Goal: Book appointment/travel/reservation

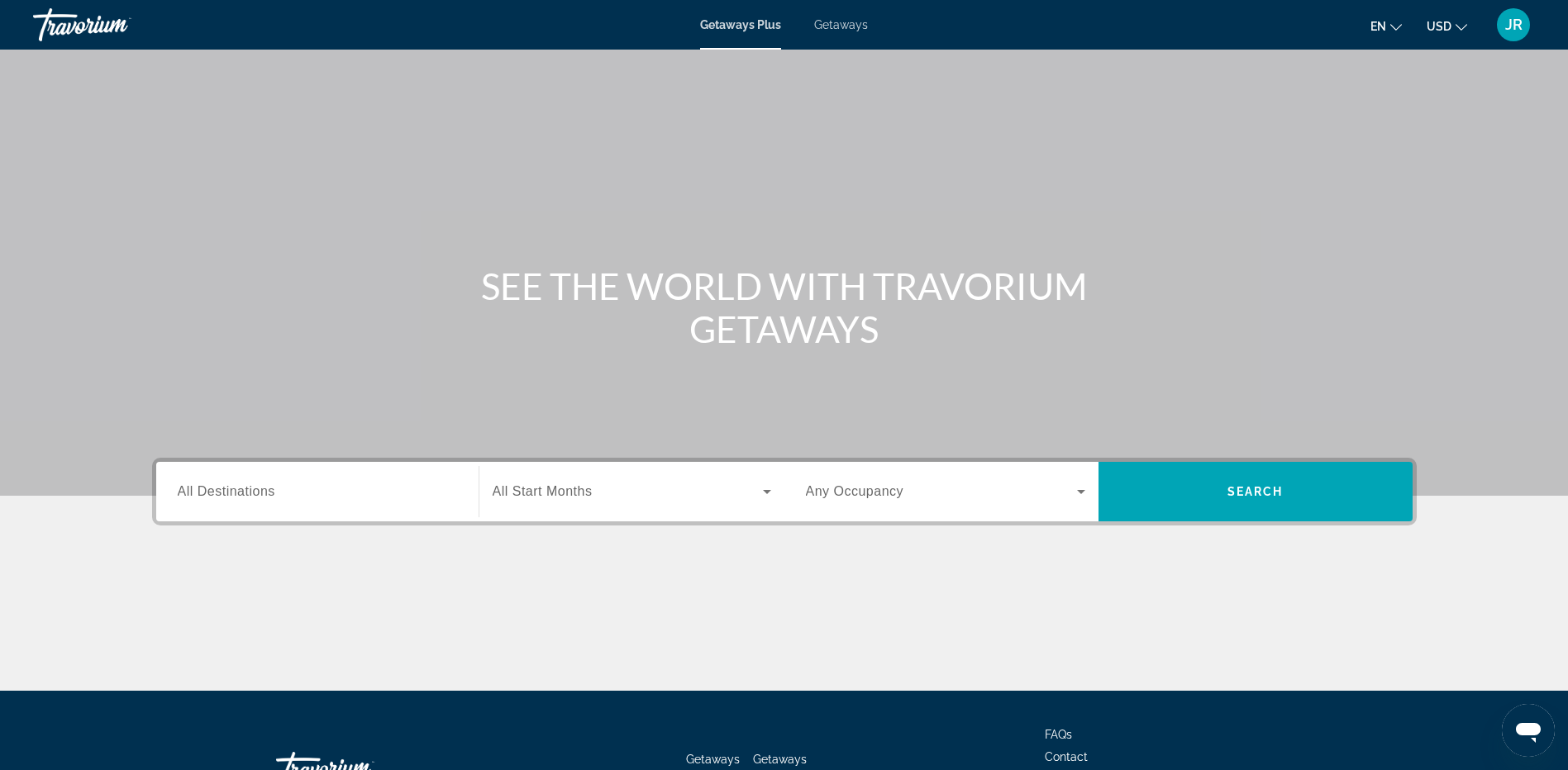
scroll to position [123, 0]
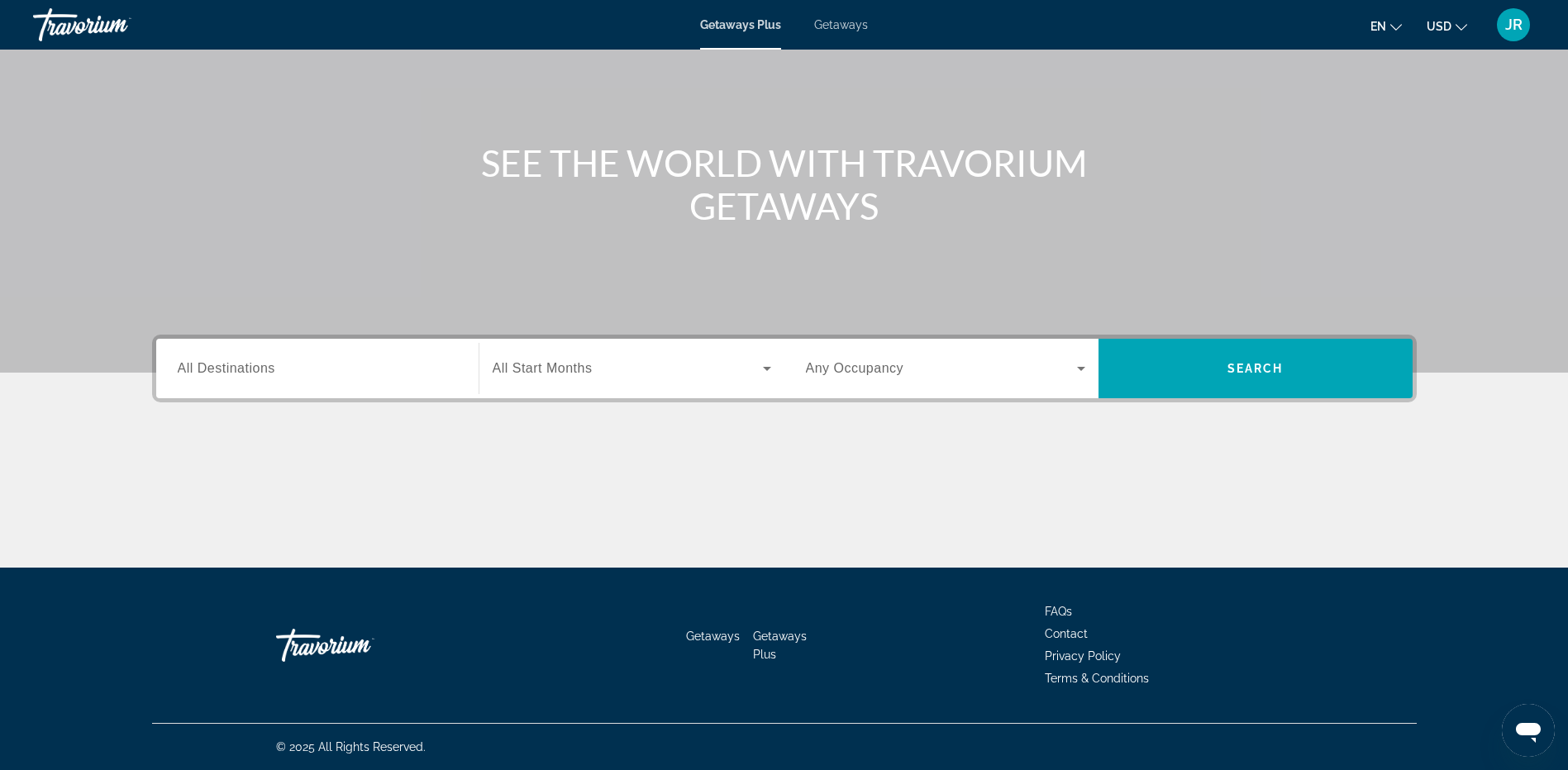
click at [358, 374] on input "Destination All Destinations" at bounding box center [317, 369] width 279 height 20
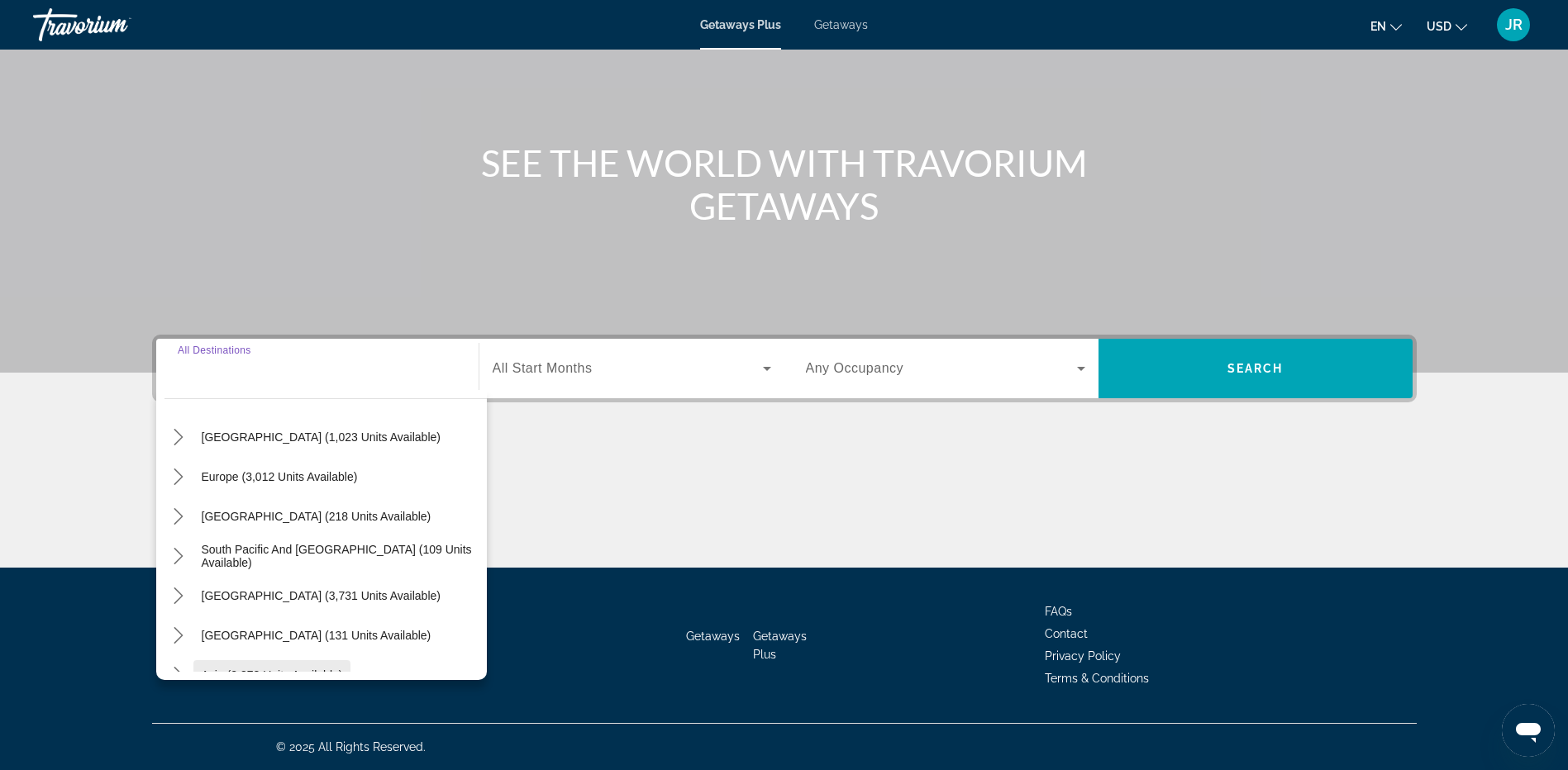
scroll to position [268, 0]
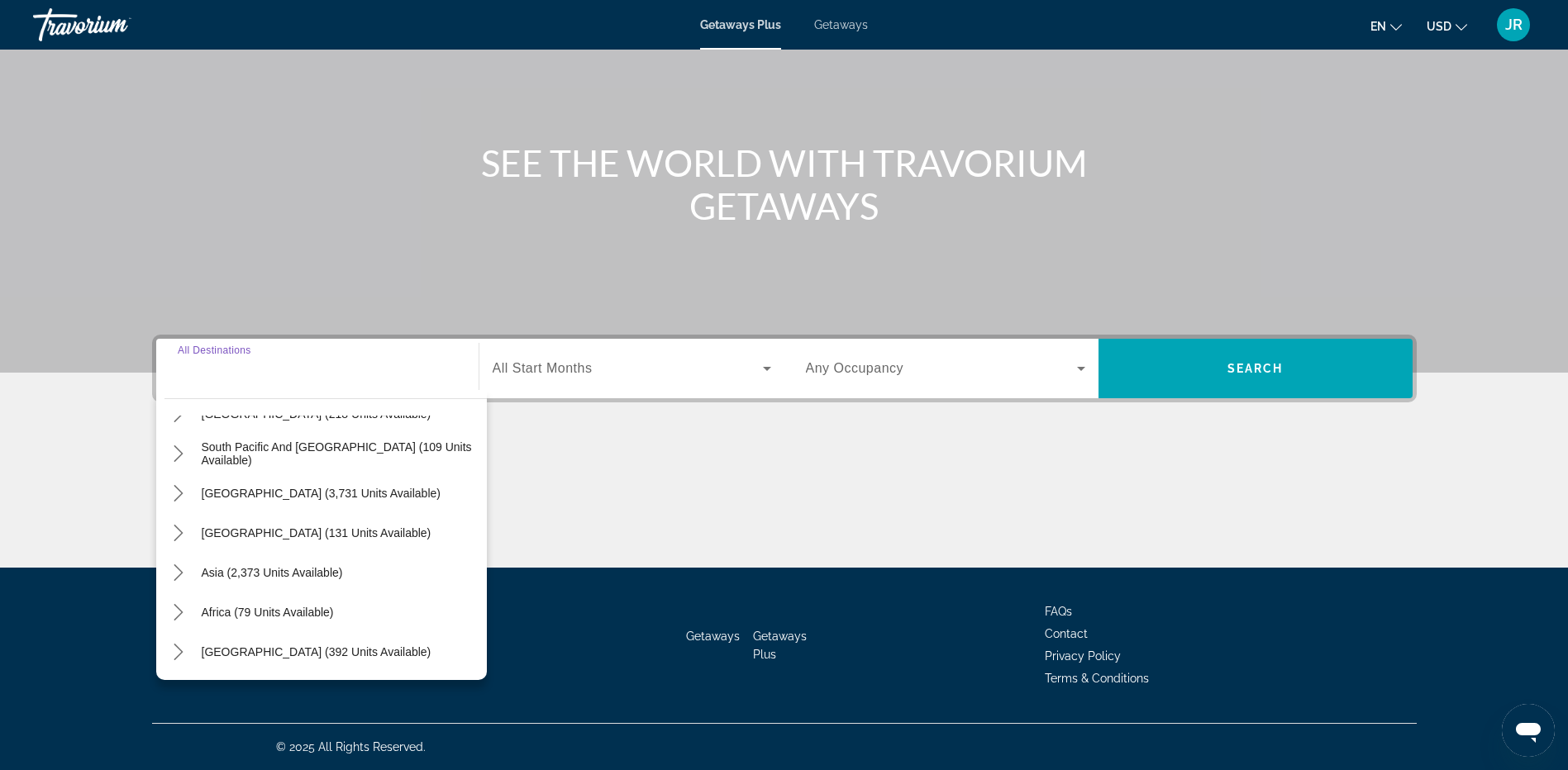
click at [644, 376] on span "Search widget" at bounding box center [627, 368] width 271 height 20
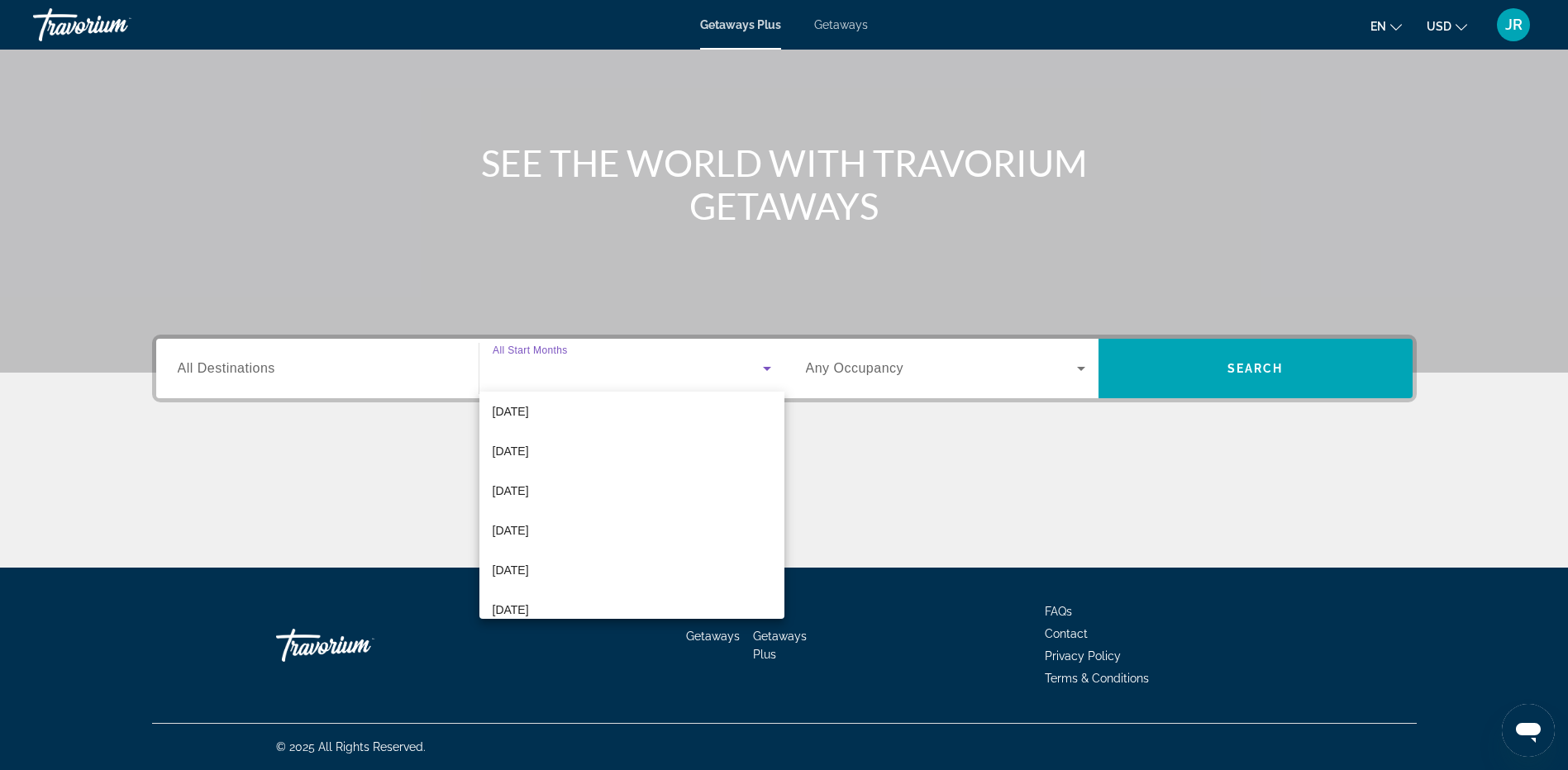
scroll to position [330, 0]
click at [529, 405] on span "[DATE]" at bounding box center [510, 404] width 37 height 20
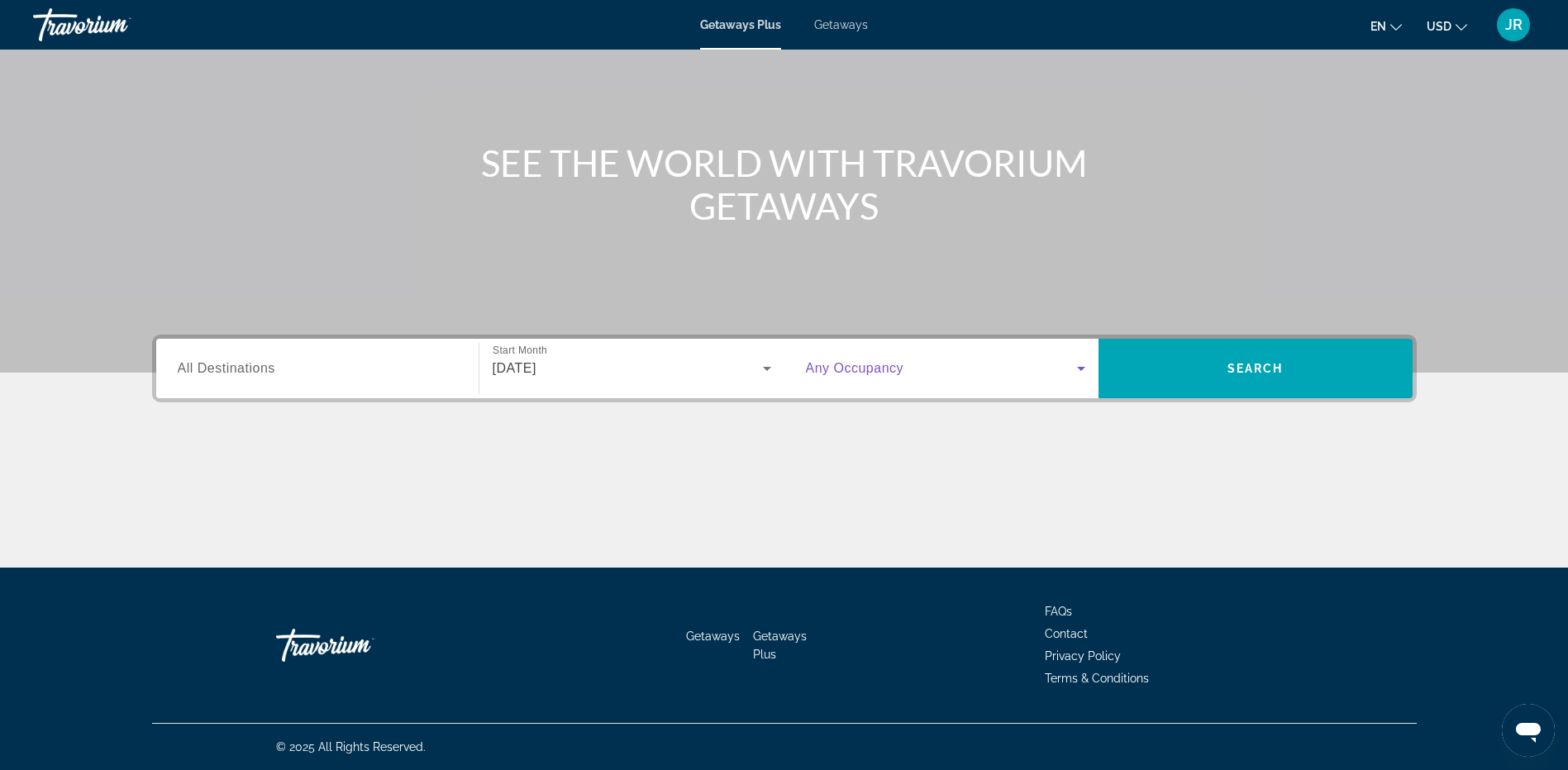
click at [1077, 366] on icon "Search widget" at bounding box center [1080, 368] width 20 height 20
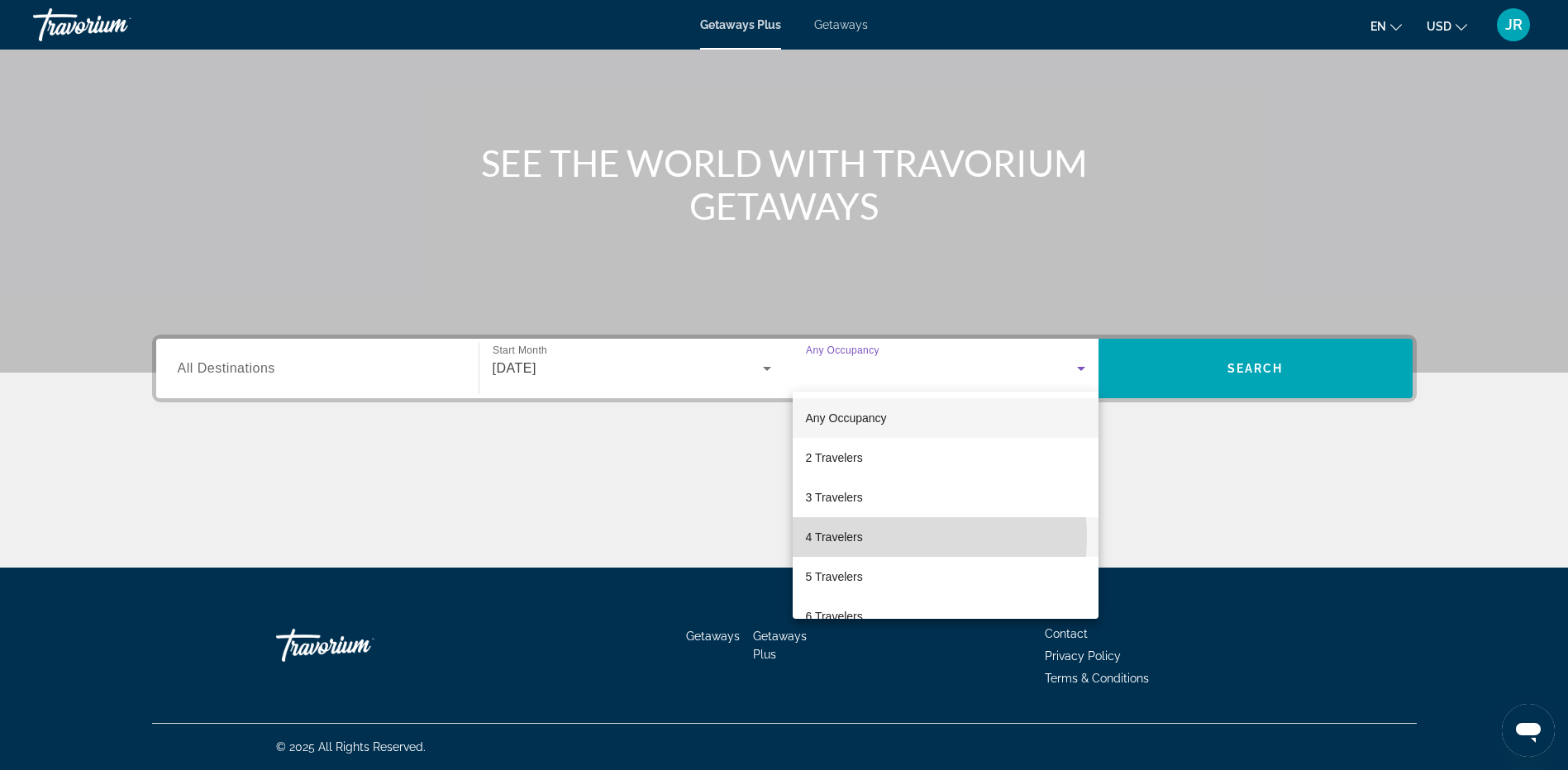
click at [860, 537] on span "4 Travelers" at bounding box center [834, 536] width 57 height 20
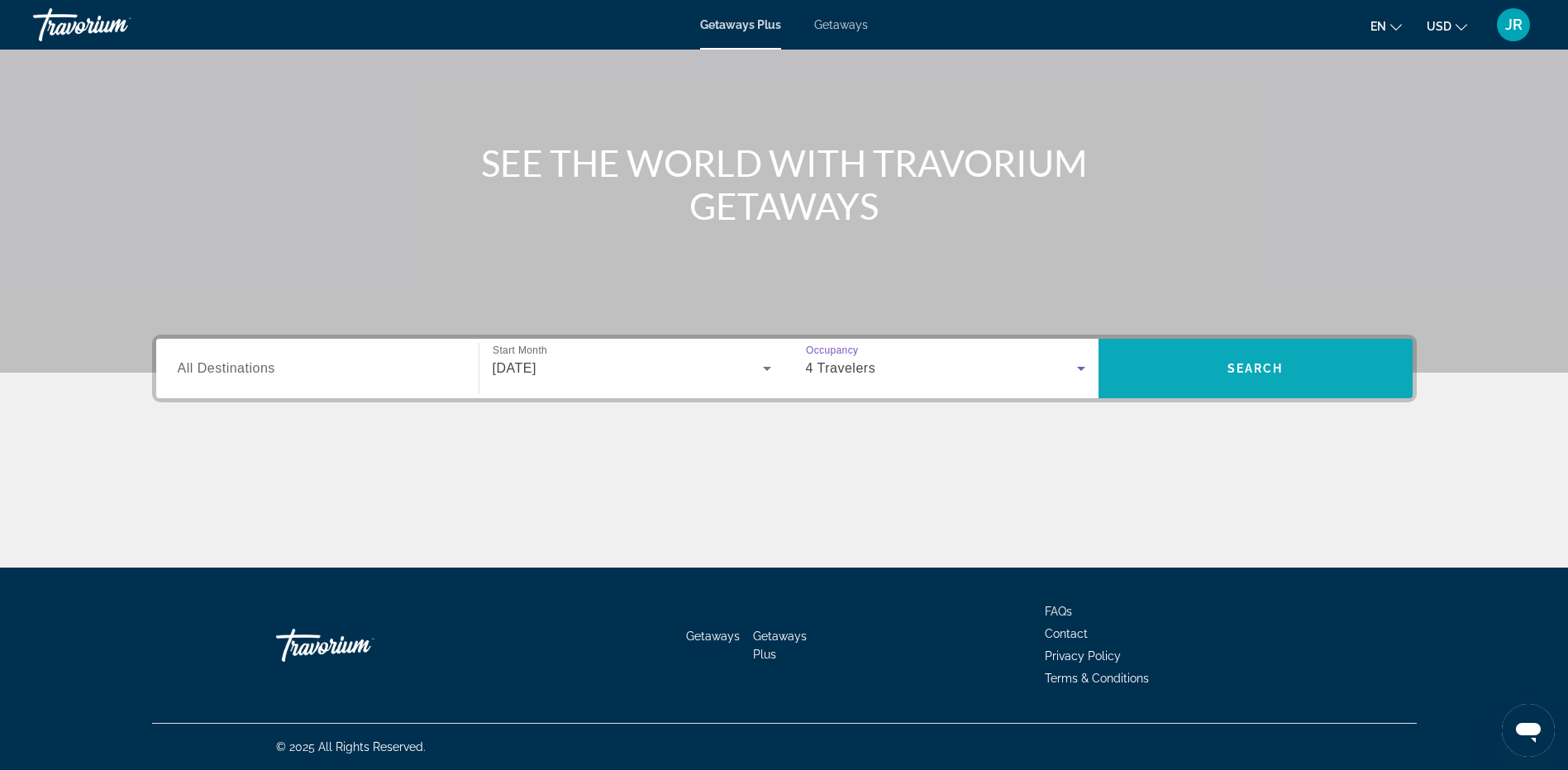
click at [1283, 367] on span "Search" at bounding box center [1254, 369] width 314 height 39
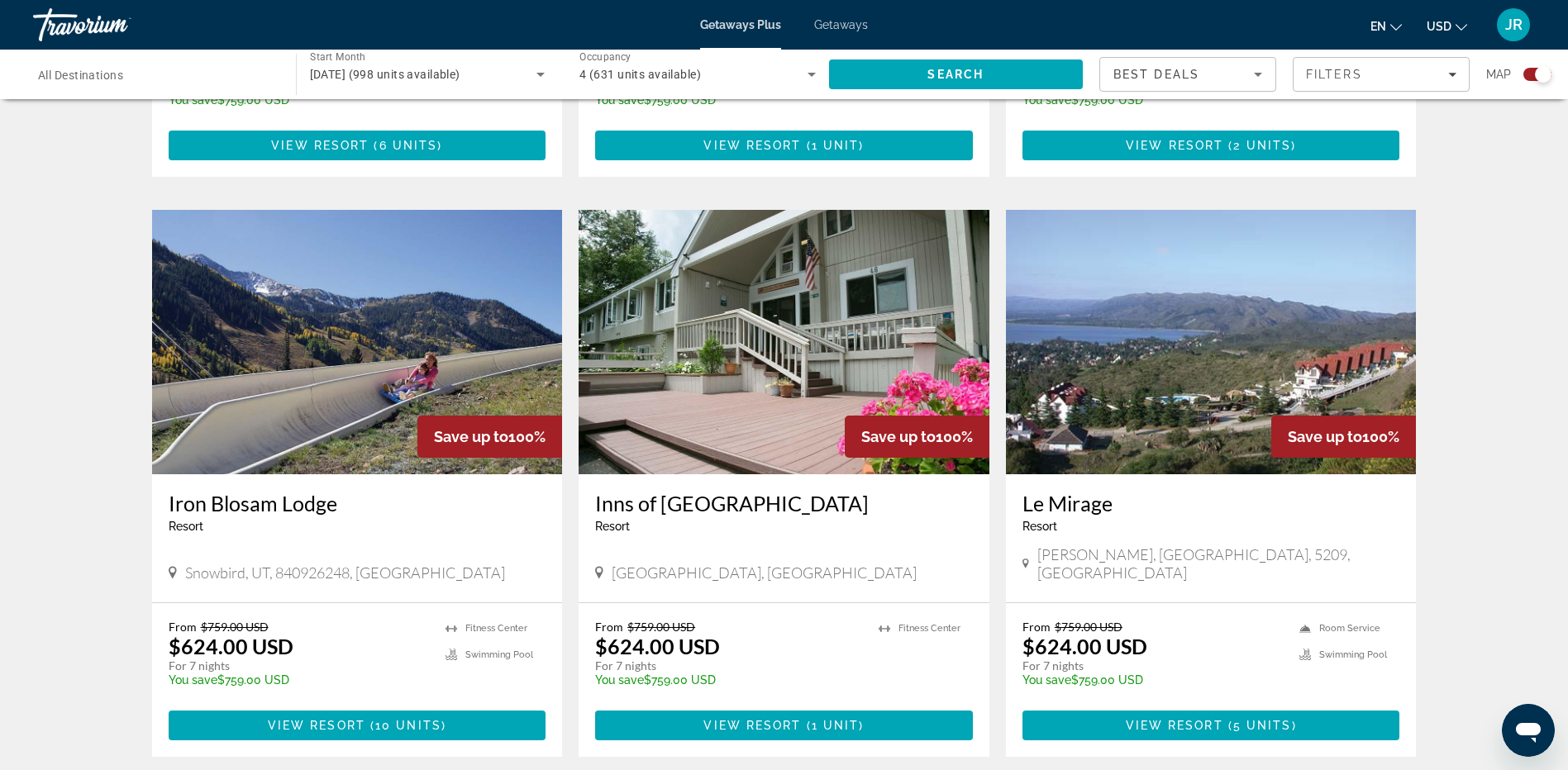
scroll to position [2439, 0]
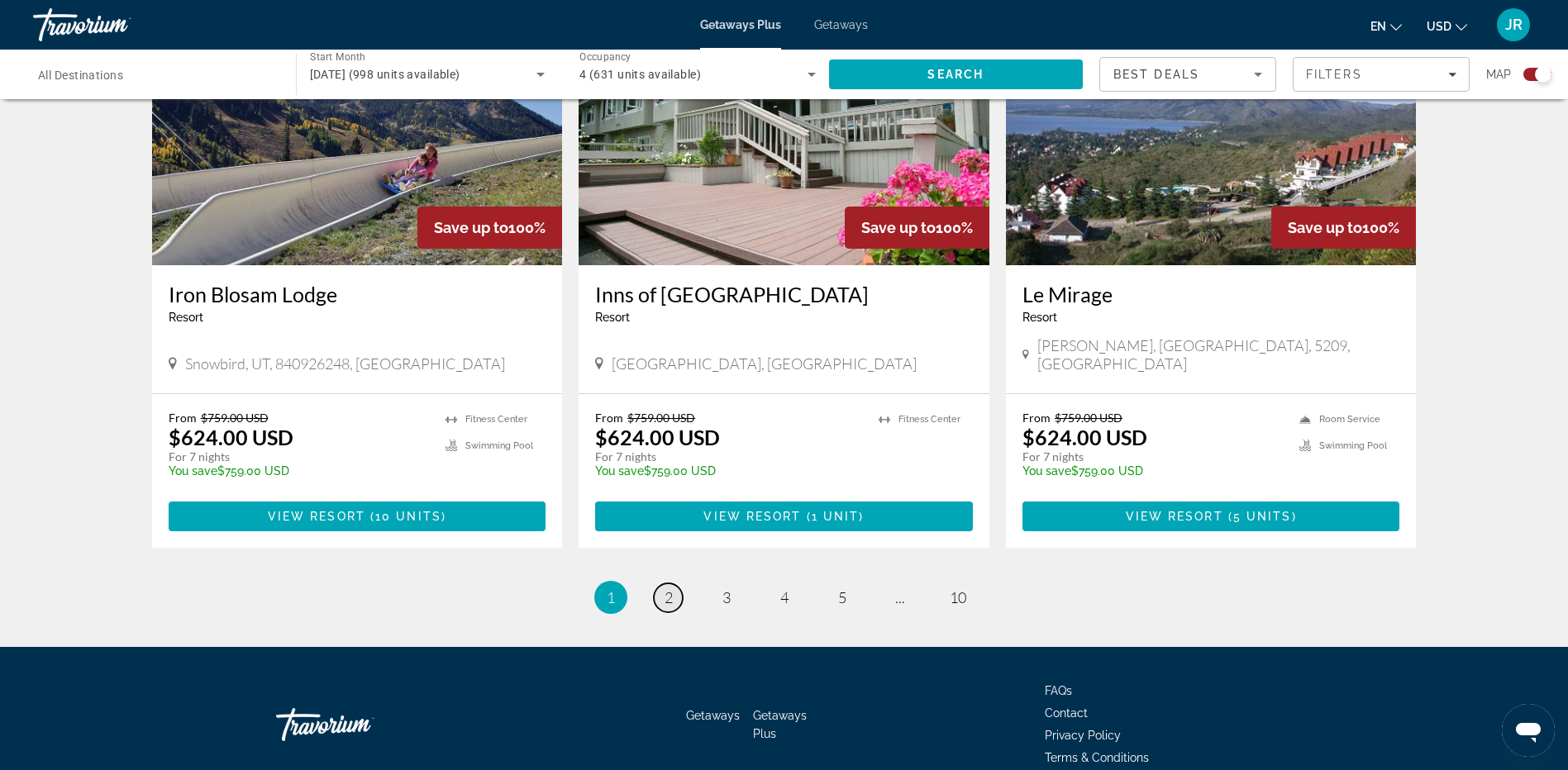
click at [667, 588] on span "2" at bounding box center [668, 597] width 8 height 18
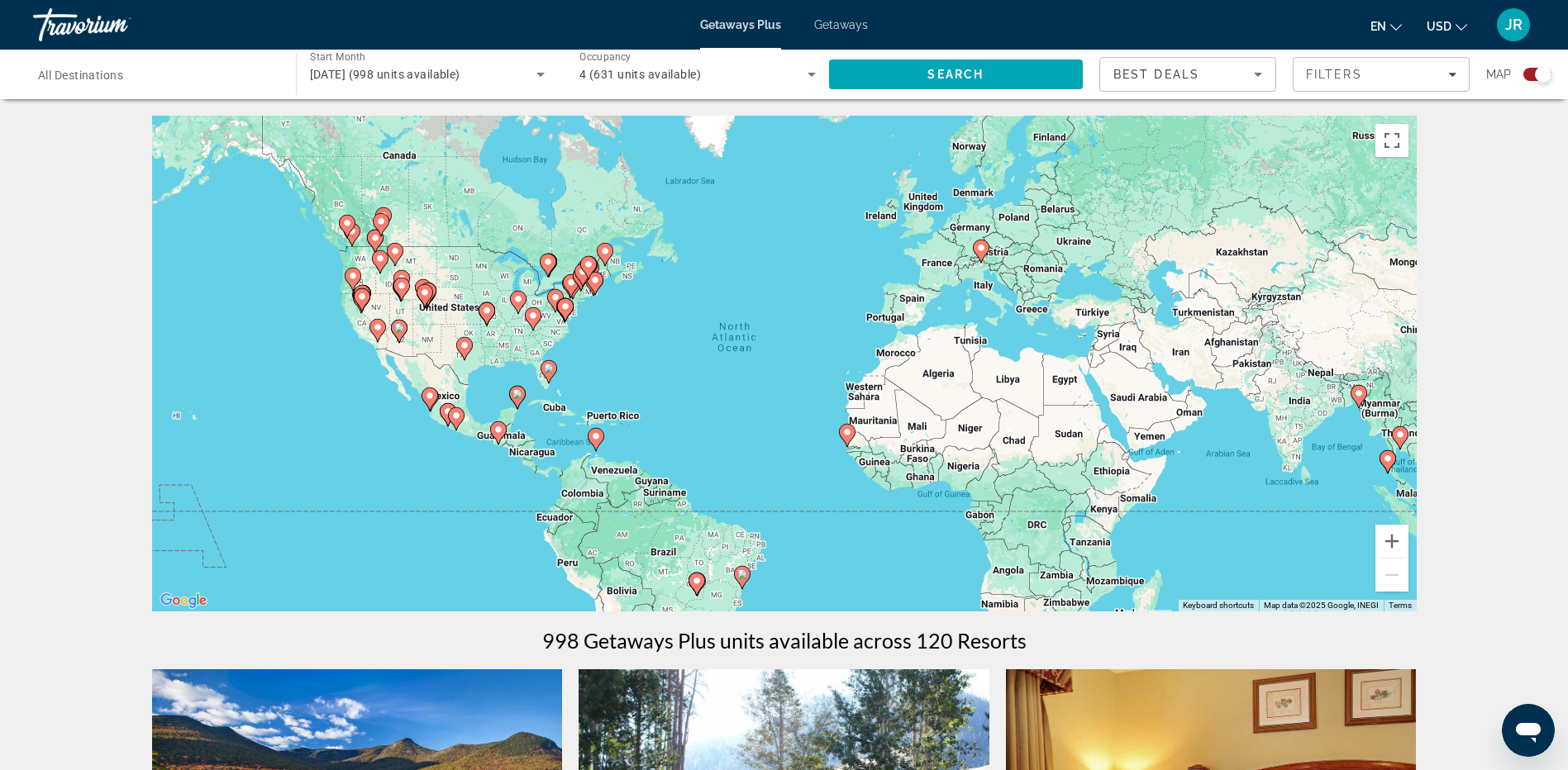
click at [1254, 70] on icon "Sort by" at bounding box center [1257, 74] width 20 height 20
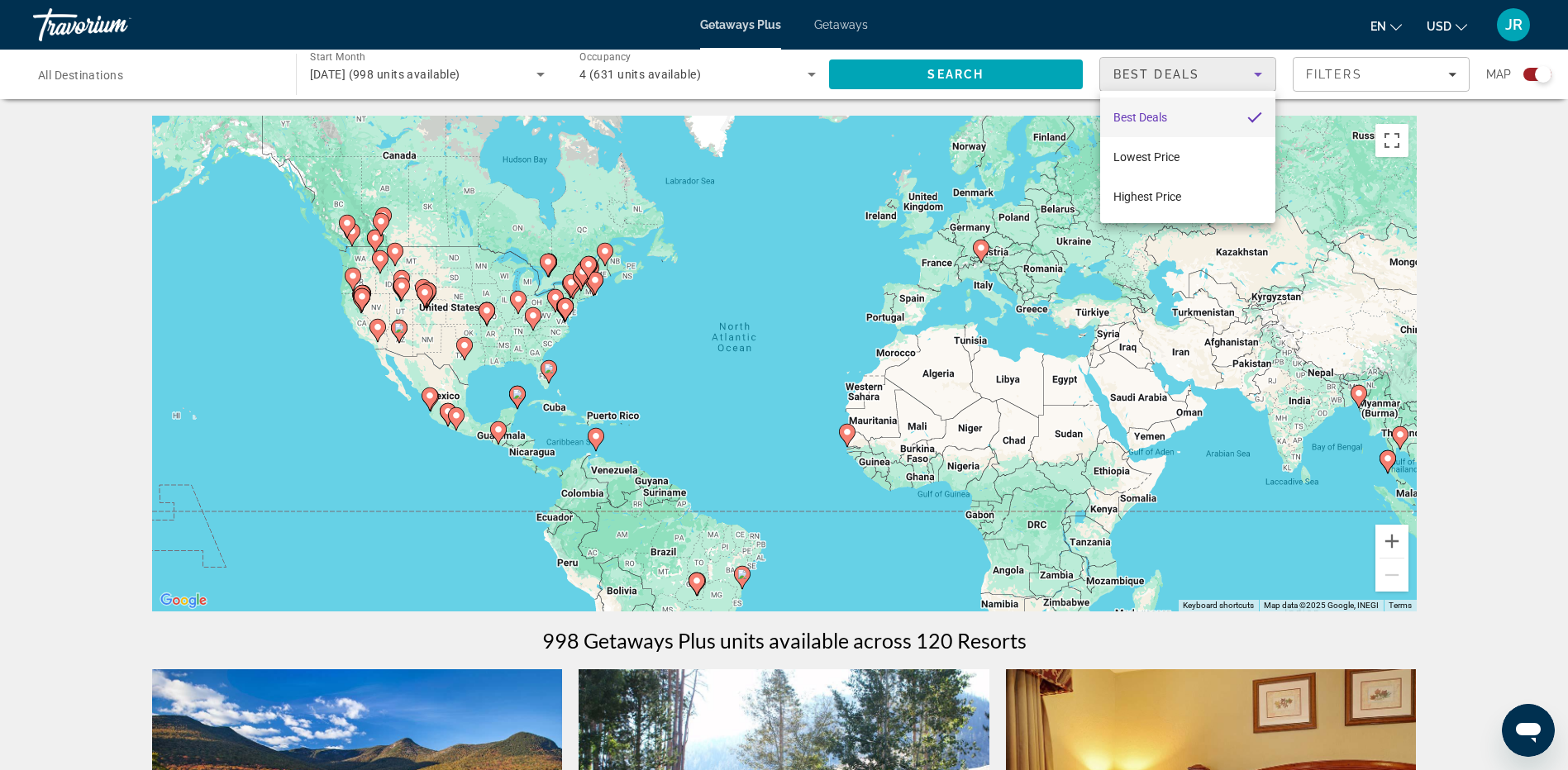
click at [1318, 80] on div at bounding box center [784, 385] width 1568 height 770
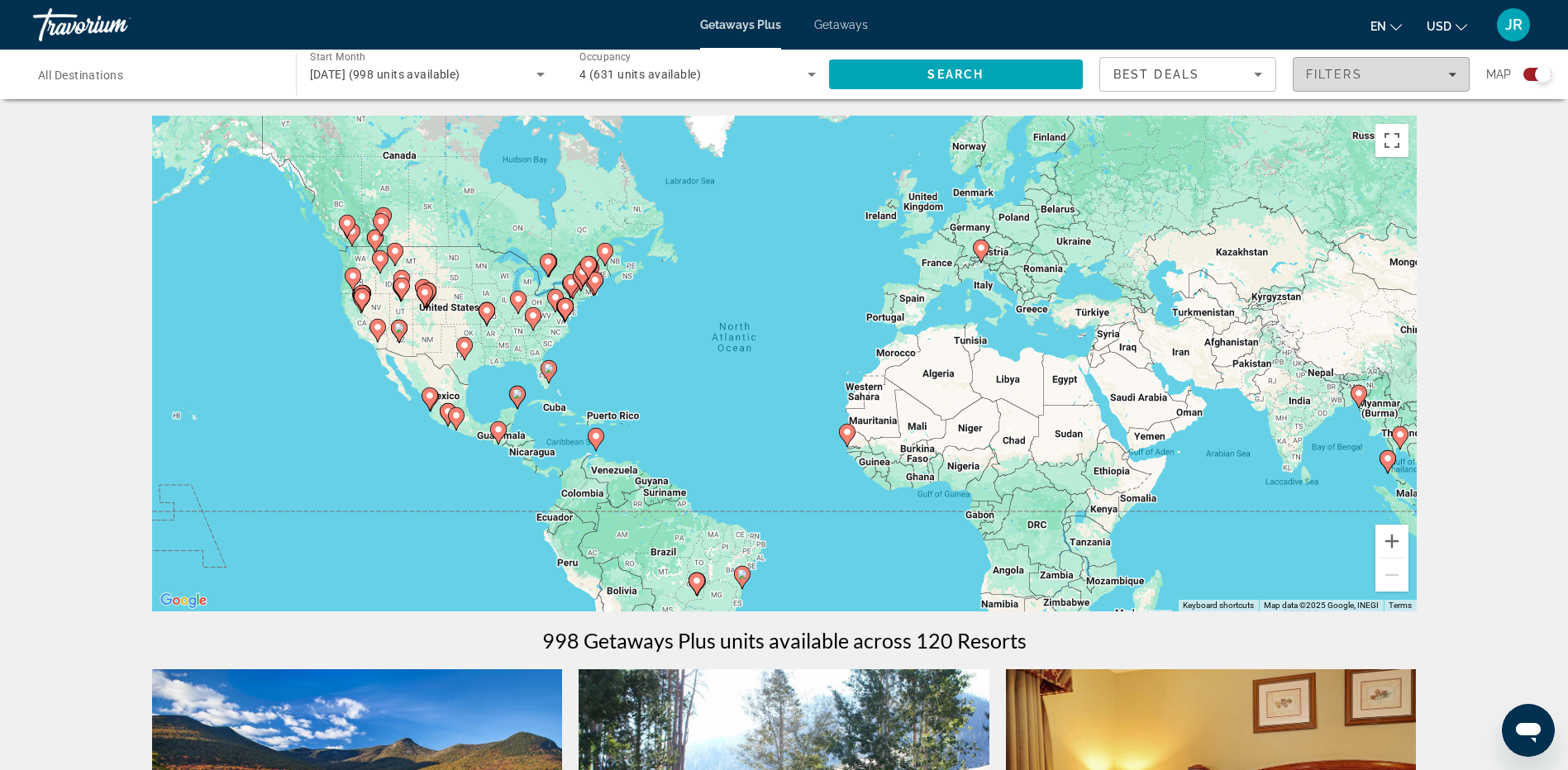
click at [1451, 73] on icon "Filters" at bounding box center [1452, 74] width 8 height 8
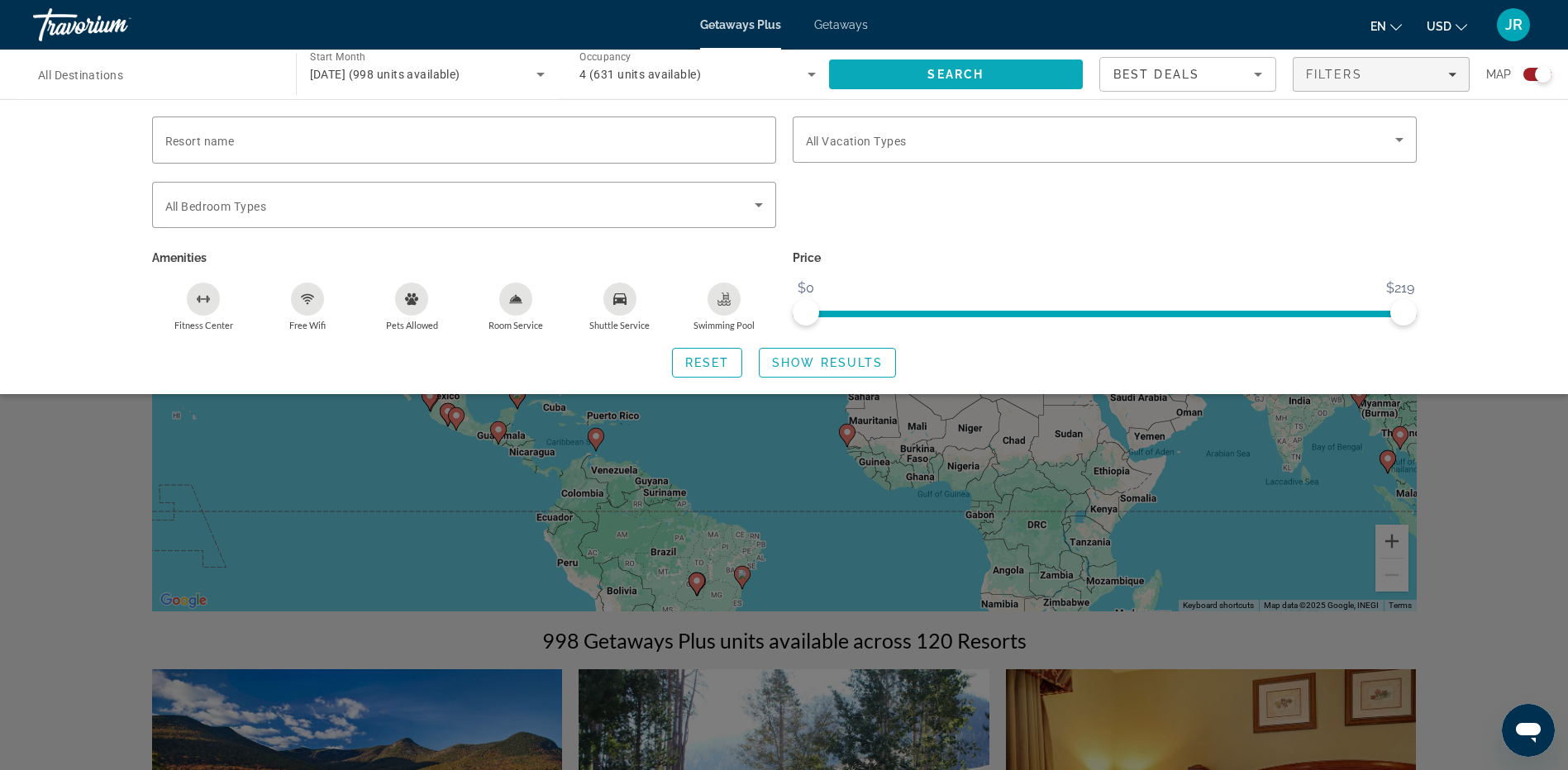
click at [1012, 72] on span "Search" at bounding box center [956, 74] width 255 height 39
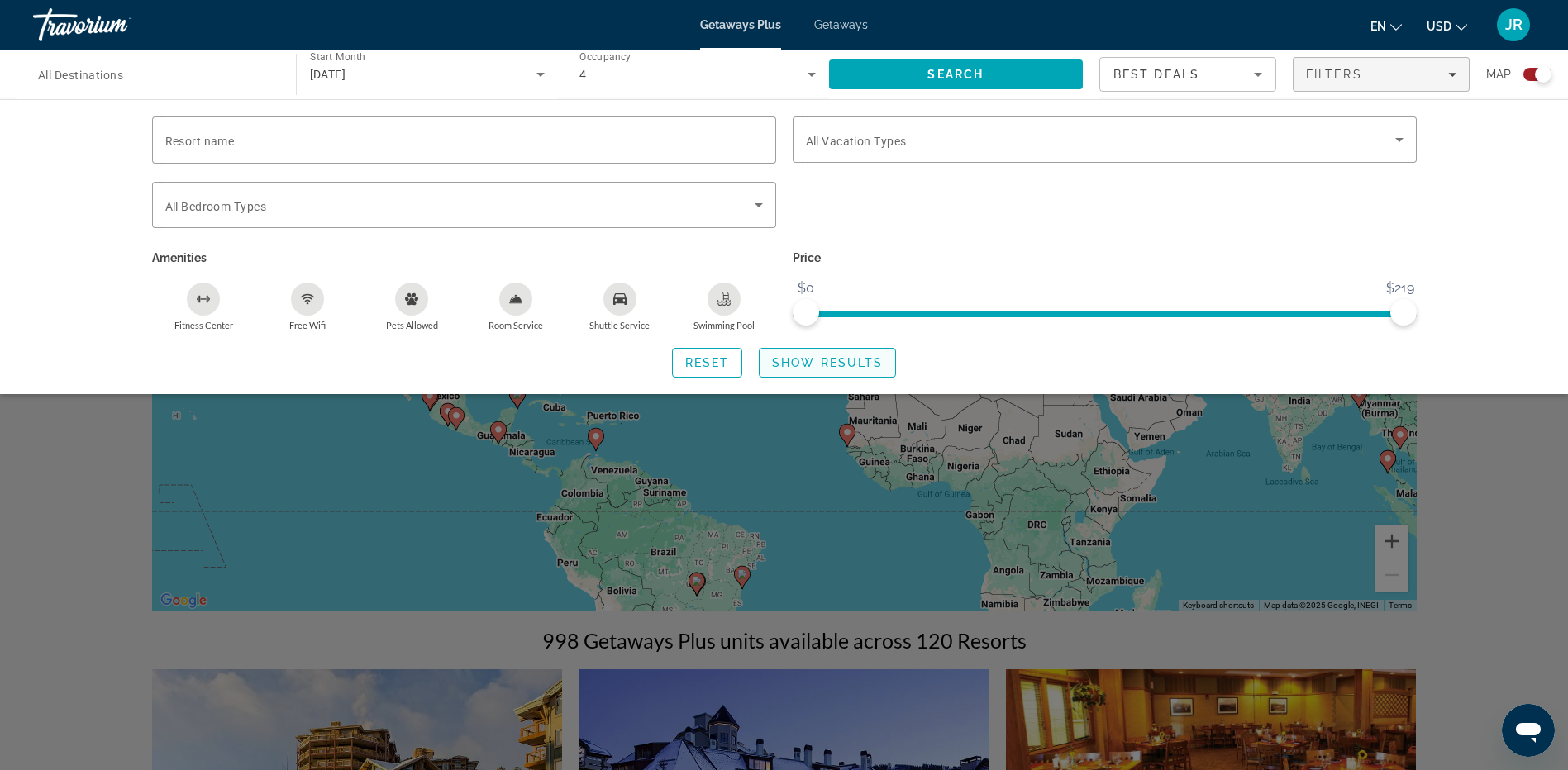
scroll to position [166, 0]
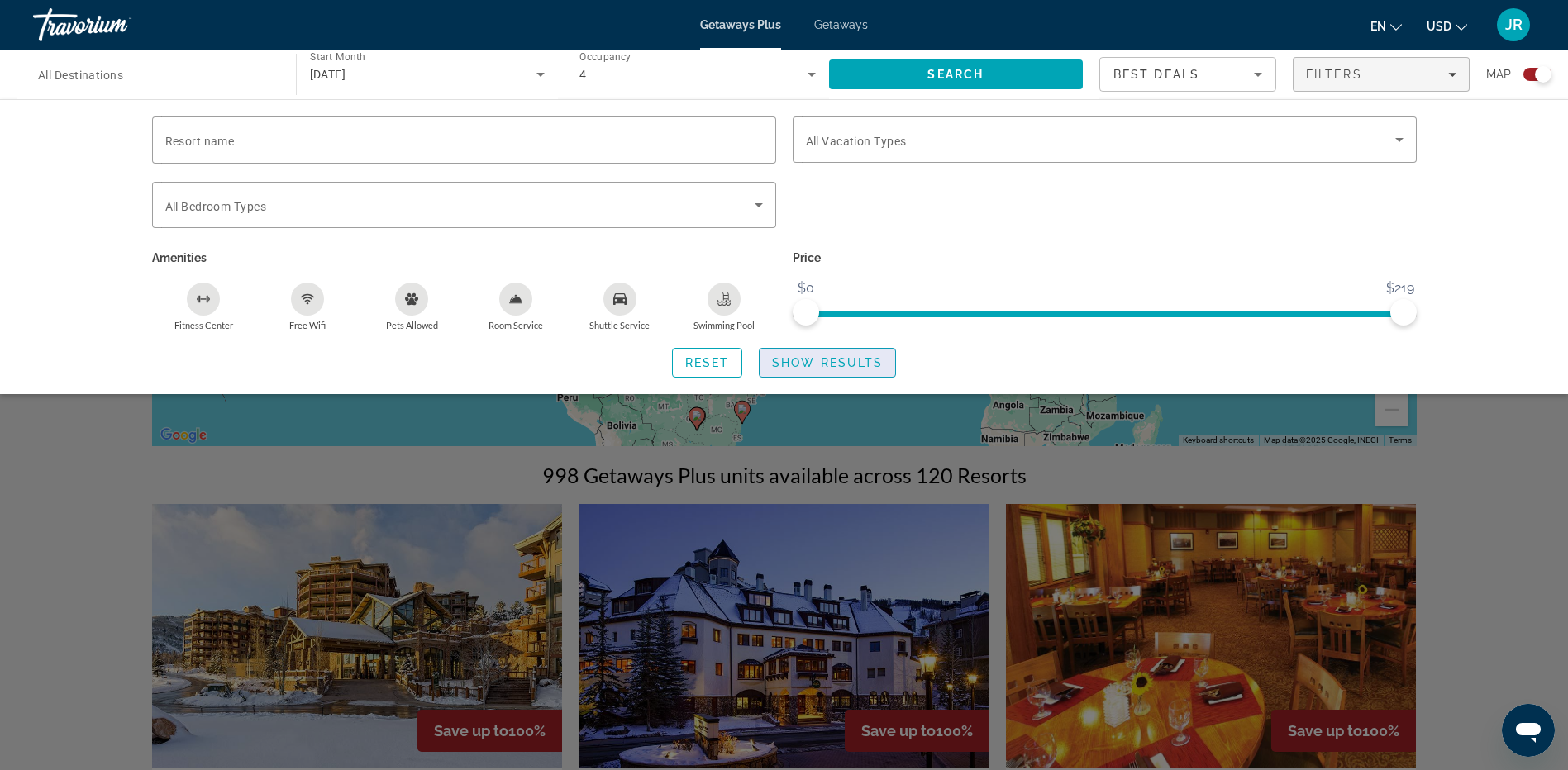
click at [860, 363] on span "Show Results" at bounding box center [827, 362] width 110 height 13
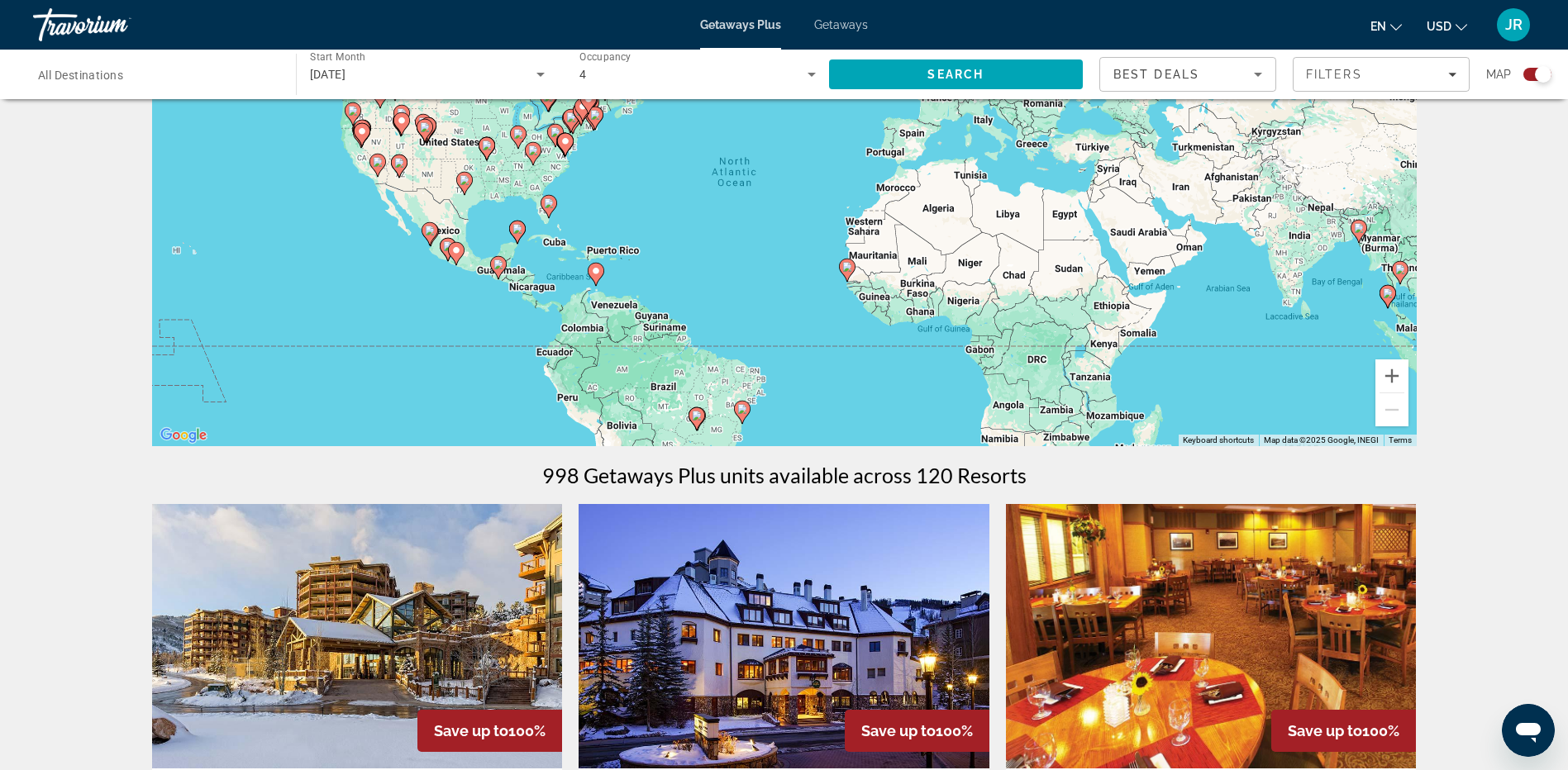
scroll to position [0, 0]
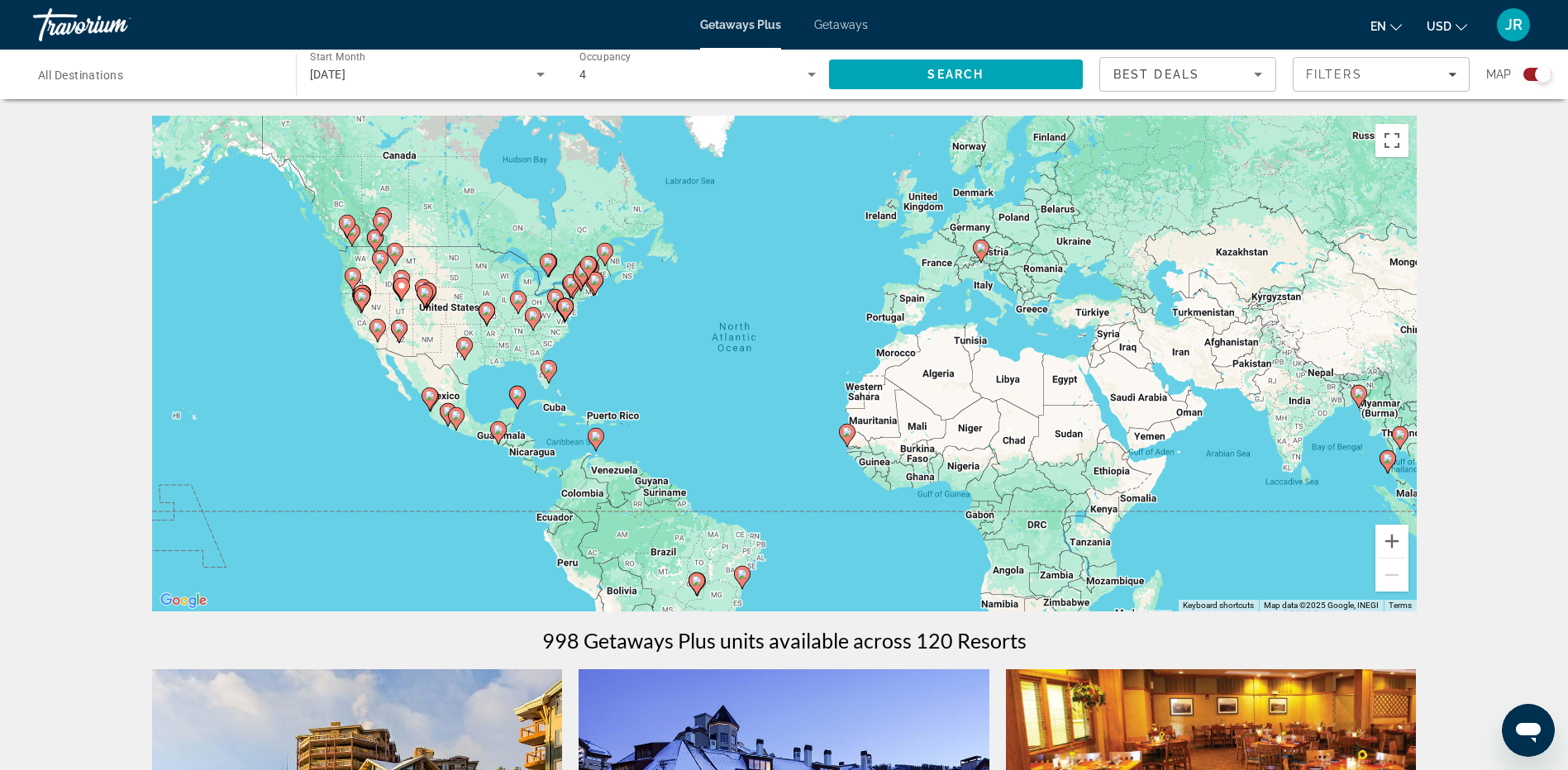
click at [978, 247] on image "Main content" at bounding box center [981, 248] width 10 height 10
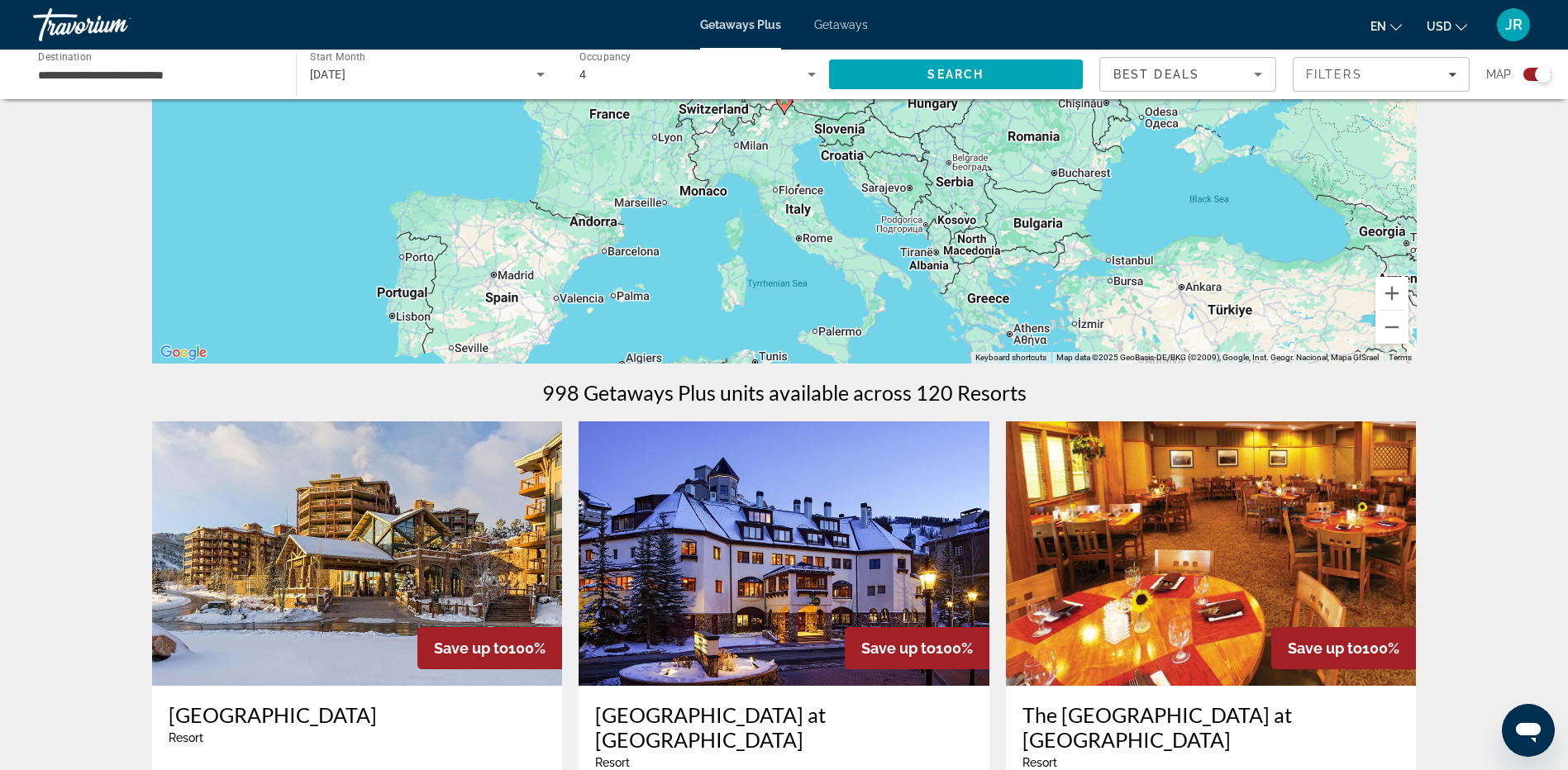
scroll to position [82, 0]
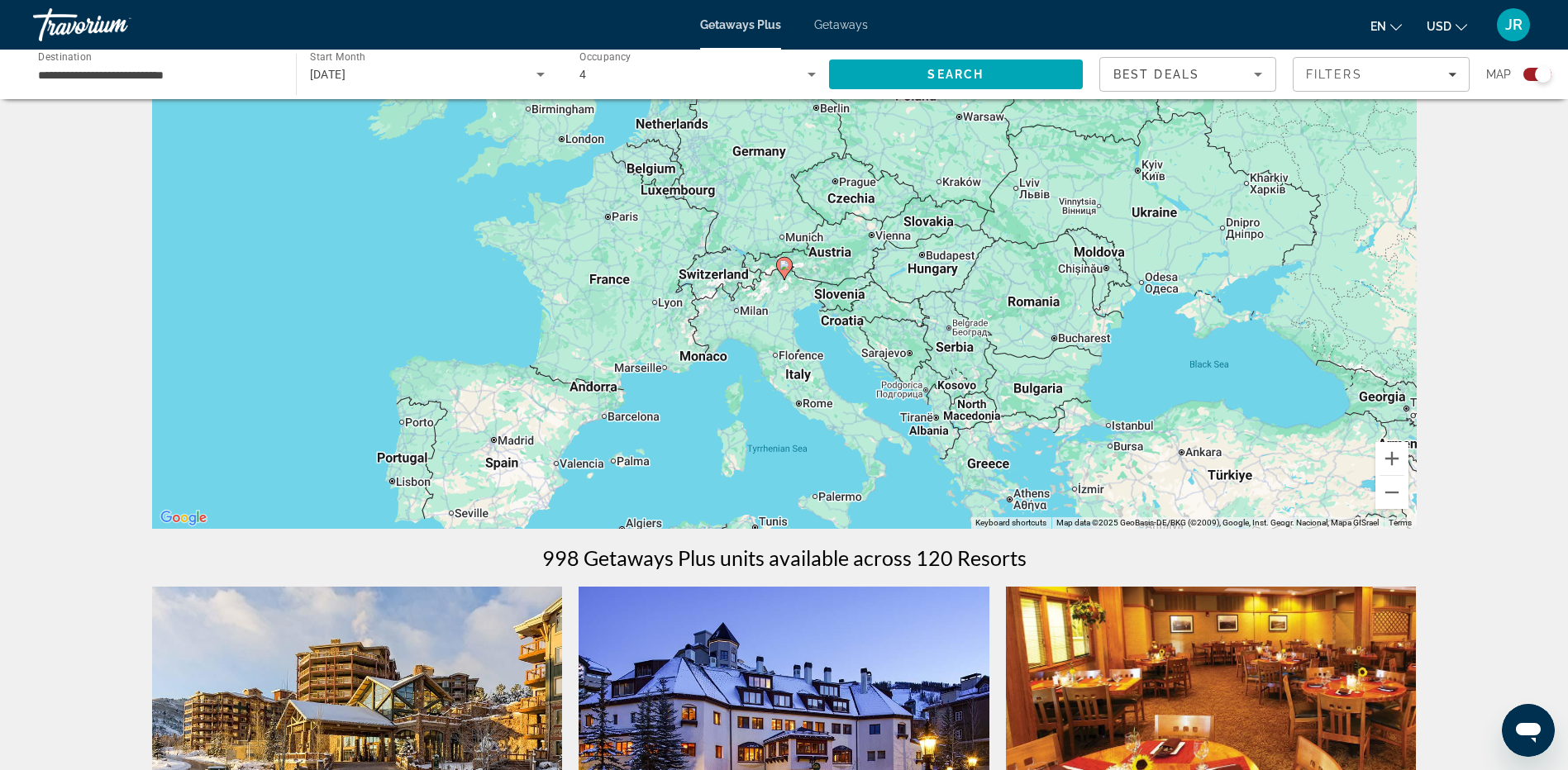
click at [785, 277] on icon "Main content" at bounding box center [784, 268] width 15 height 22
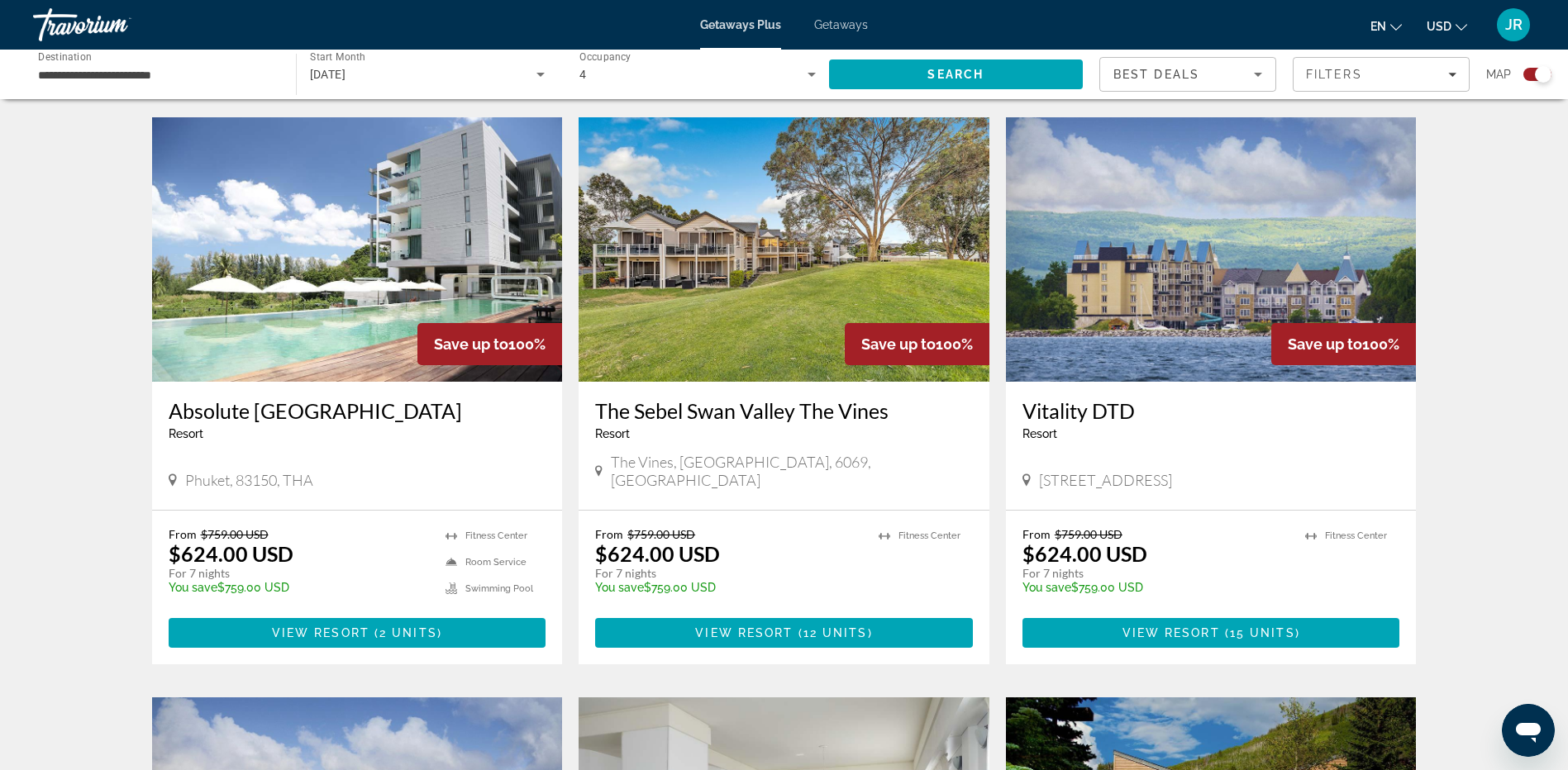
scroll to position [1239, 0]
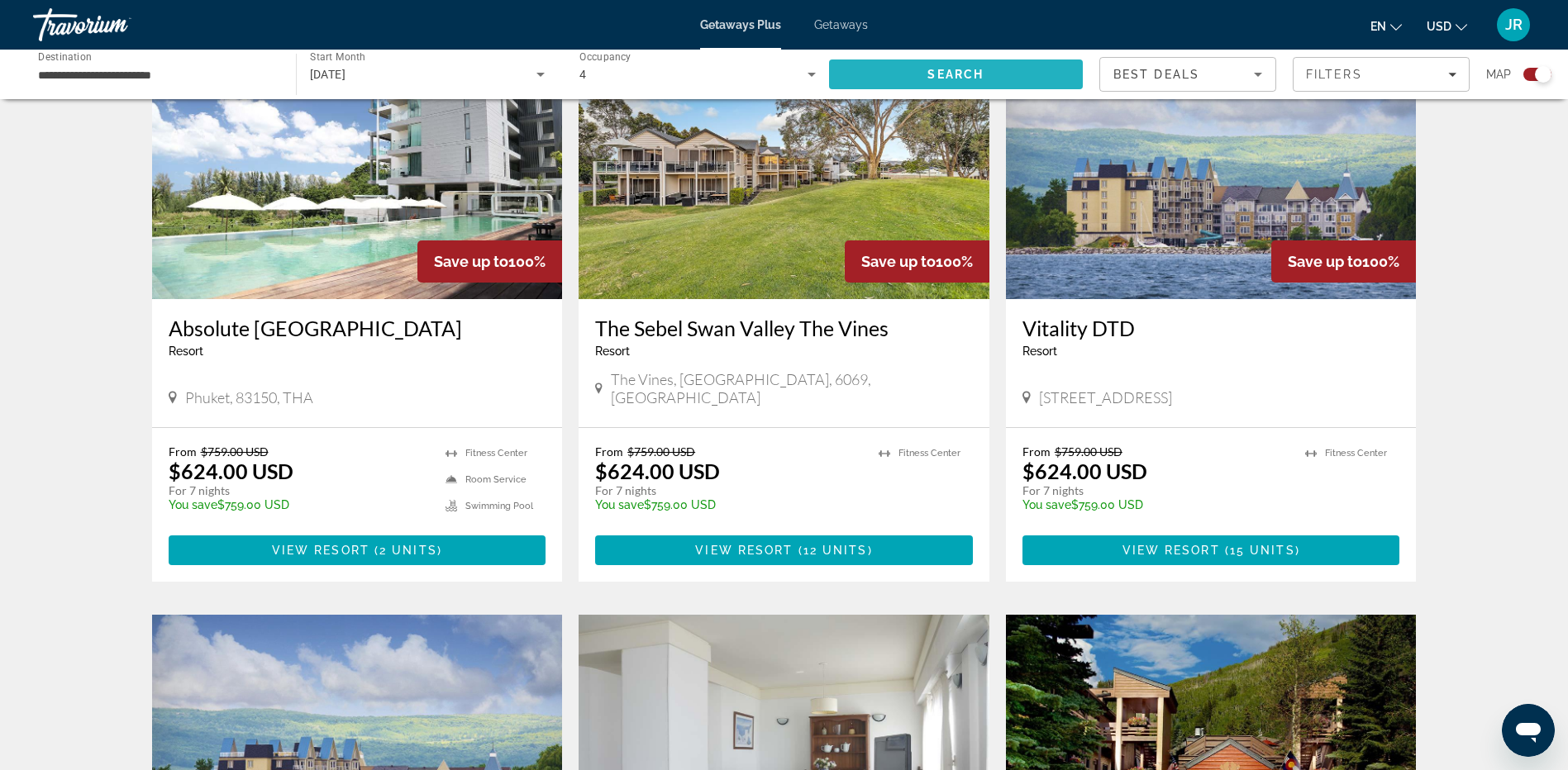
click at [1043, 70] on span "Search" at bounding box center [956, 74] width 255 height 39
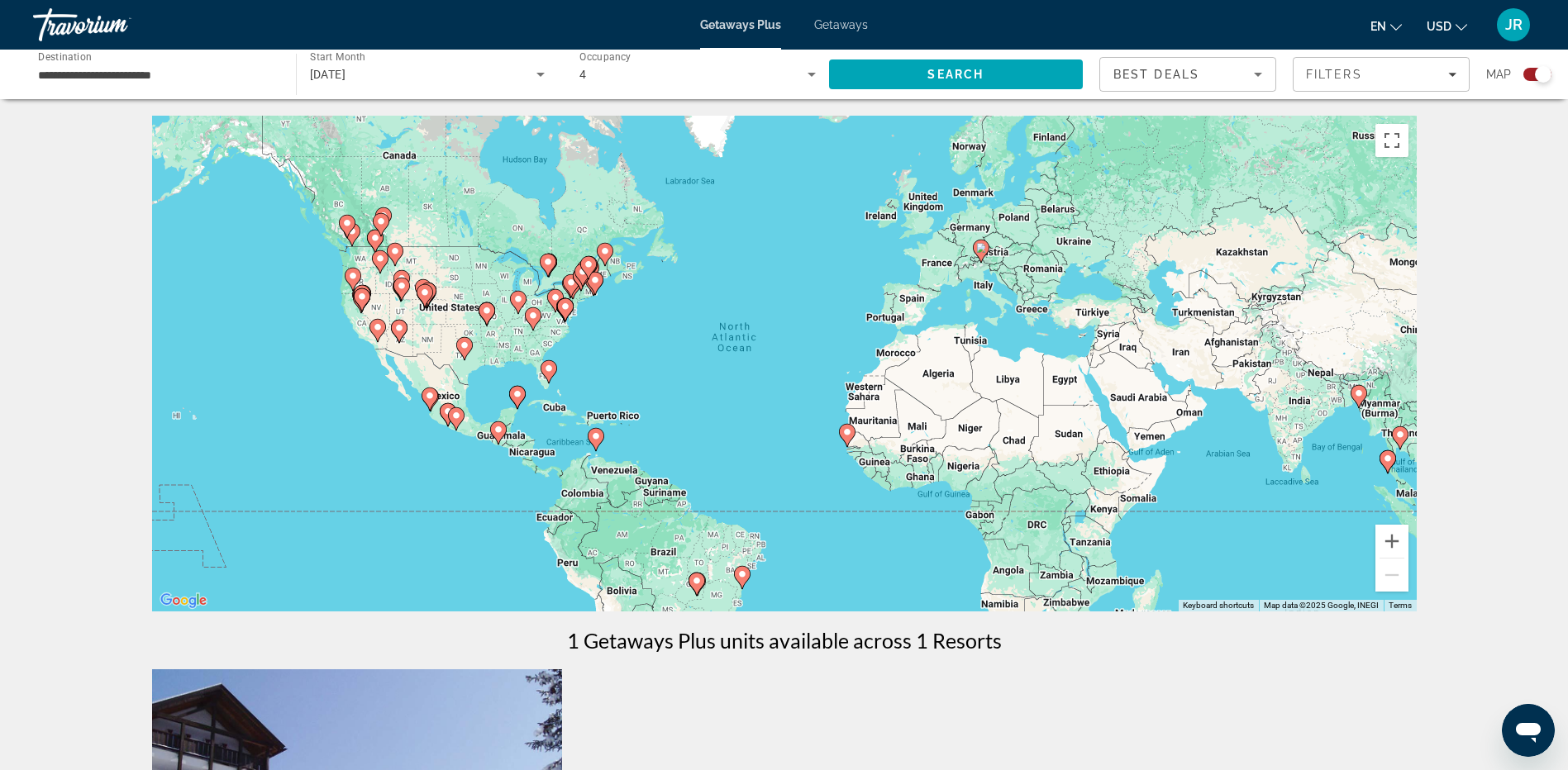
click at [847, 441] on icon "Main content" at bounding box center [846, 435] width 15 height 22
type input "**********"
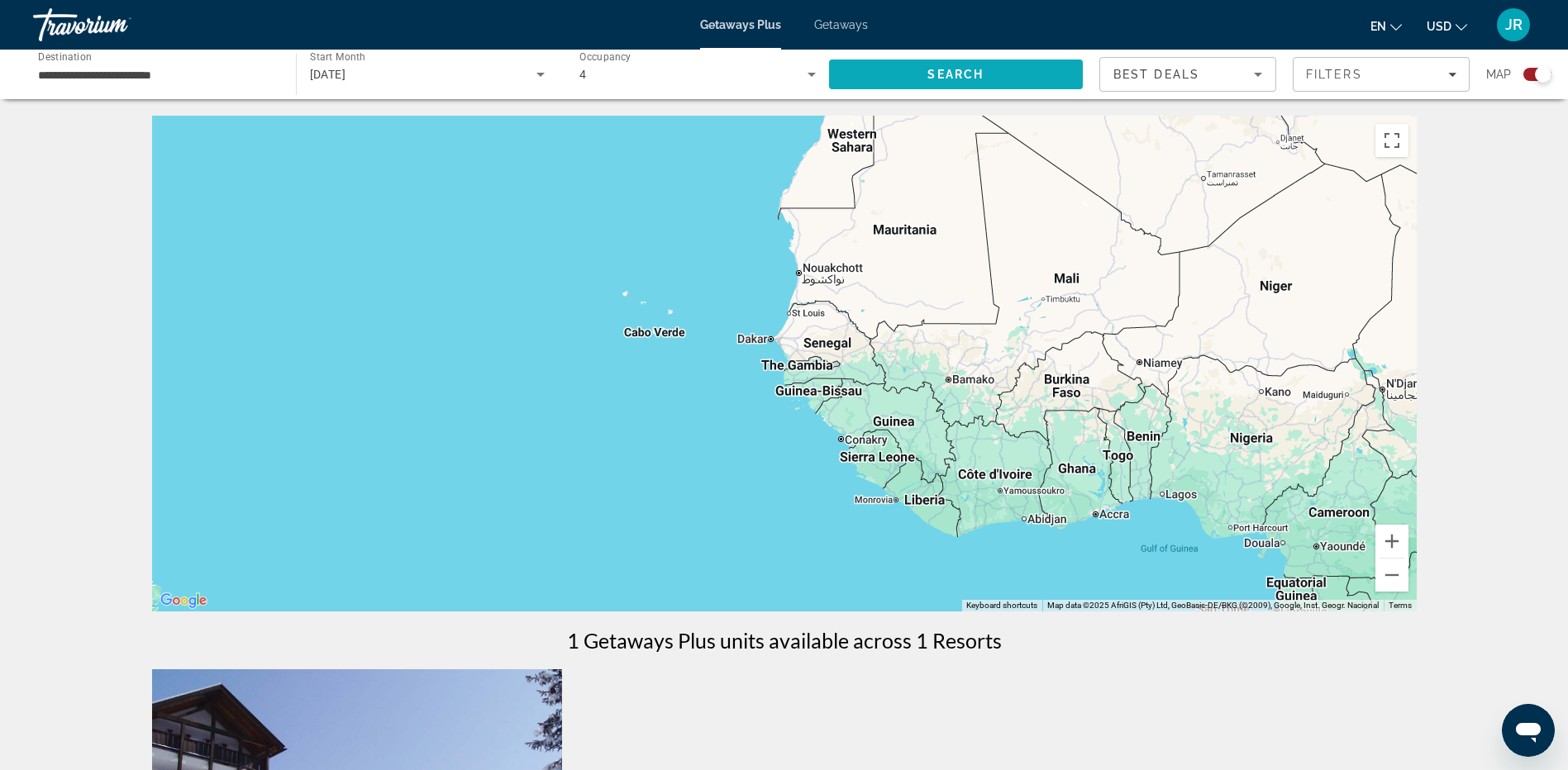
click at [986, 78] on span "Search" at bounding box center [956, 74] width 255 height 39
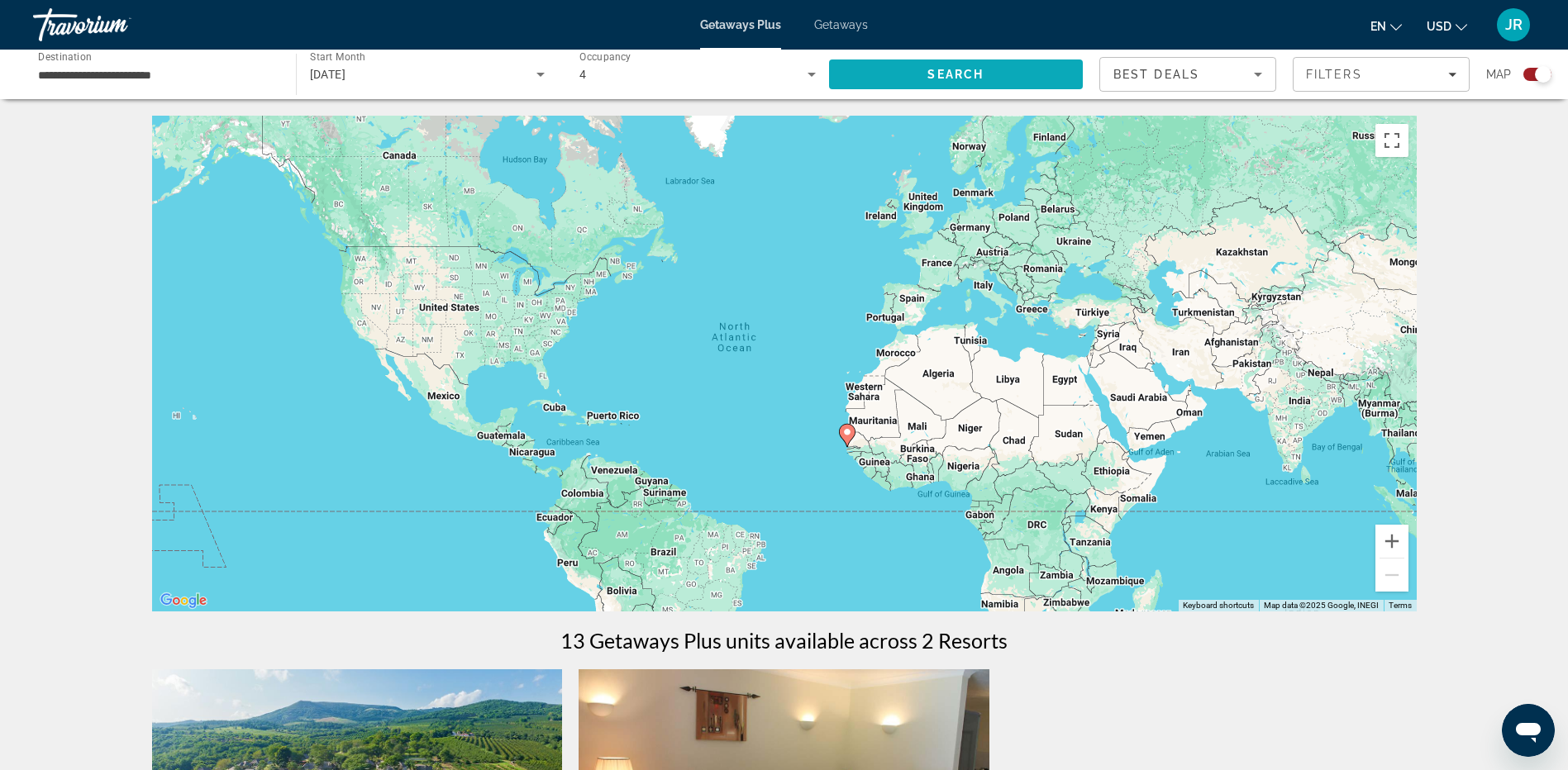
click at [913, 78] on span "Search" at bounding box center [956, 74] width 255 height 39
click at [1444, 21] on span "USD" at bounding box center [1439, 26] width 24 height 13
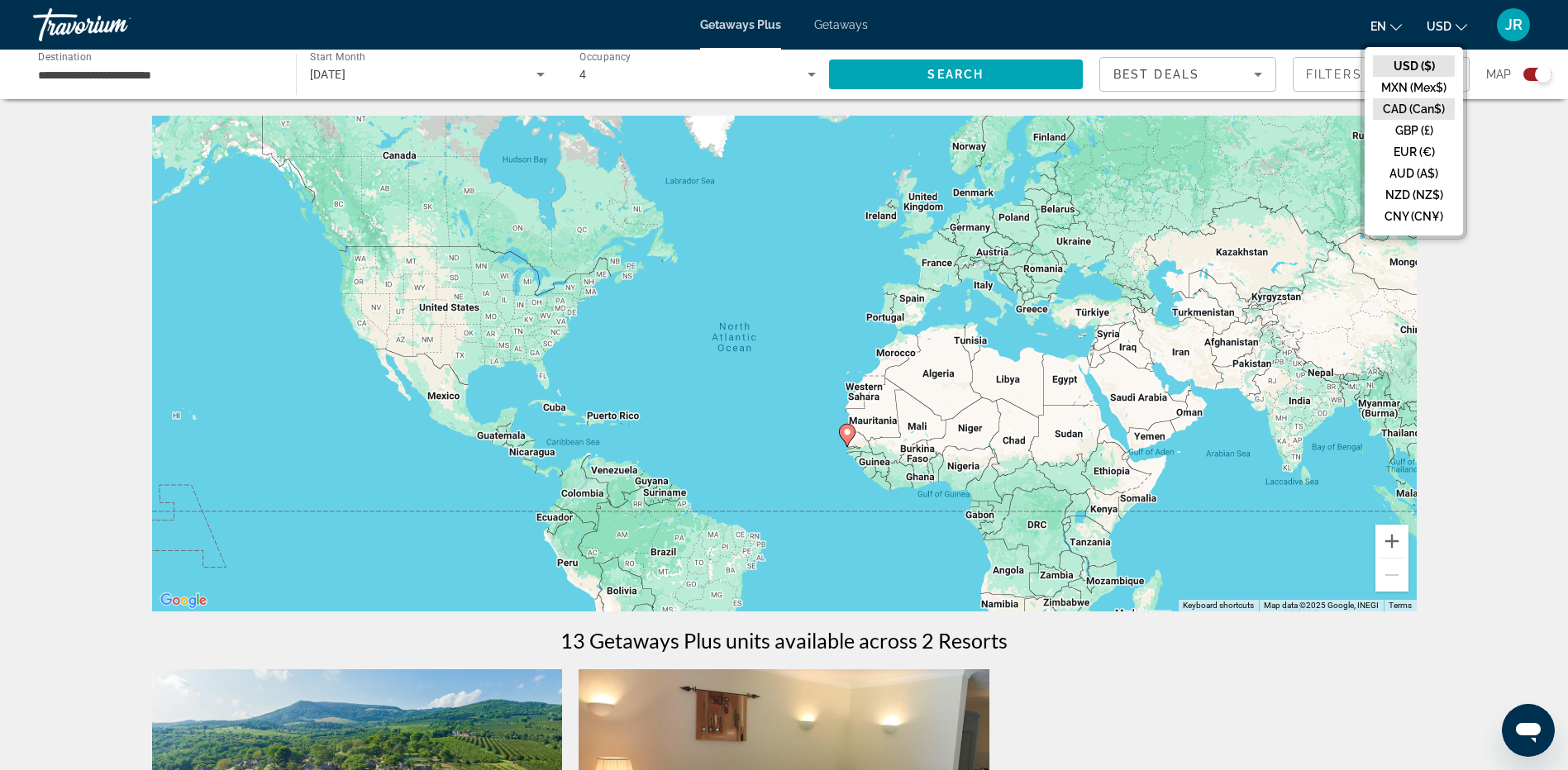
click at [1413, 105] on button "CAD (Can$)" at bounding box center [1413, 109] width 81 height 22
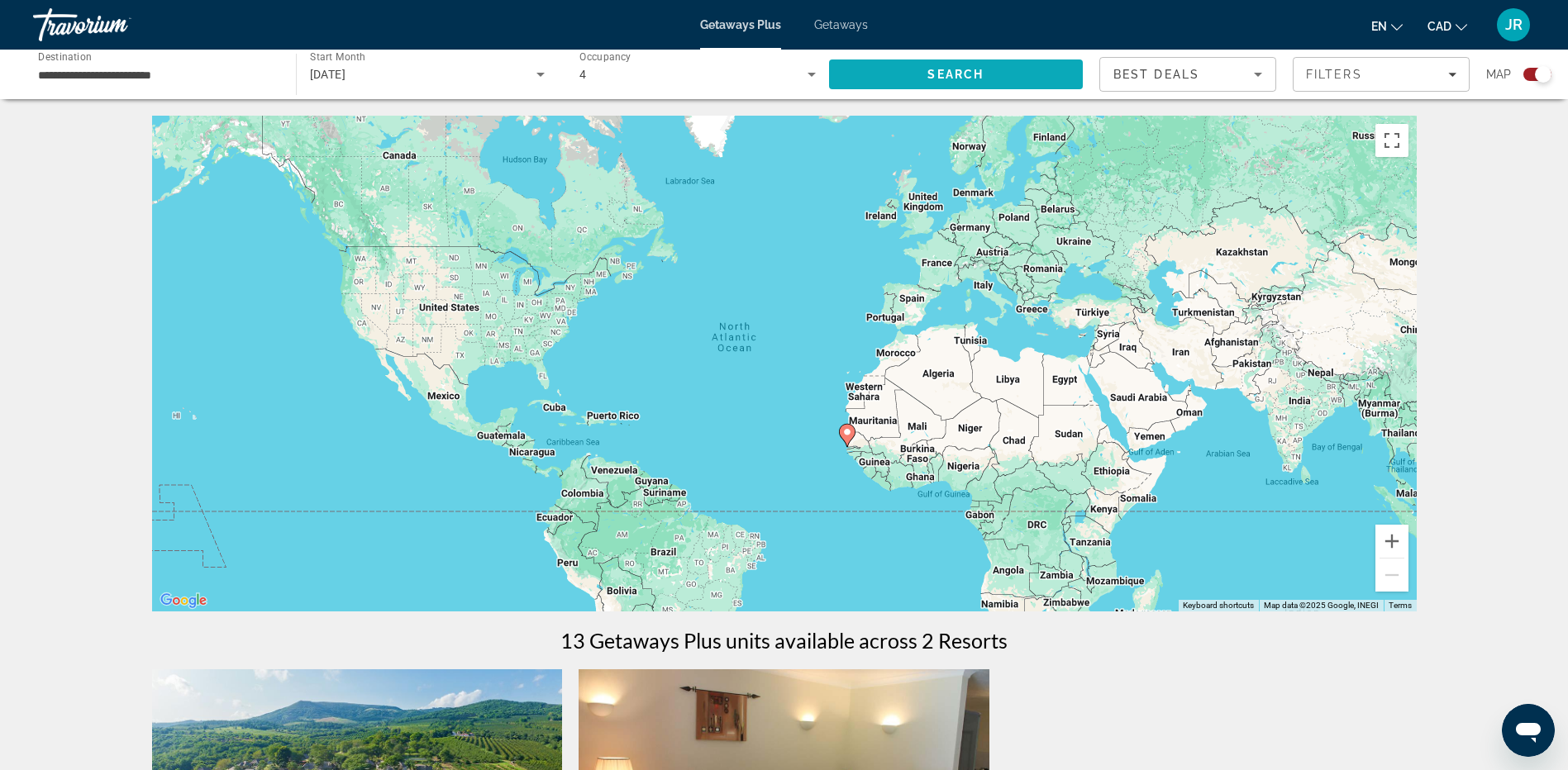
click at [872, 70] on span "Search" at bounding box center [956, 74] width 255 height 39
click at [1189, 74] on span "Best Deals" at bounding box center [1156, 74] width 86 height 13
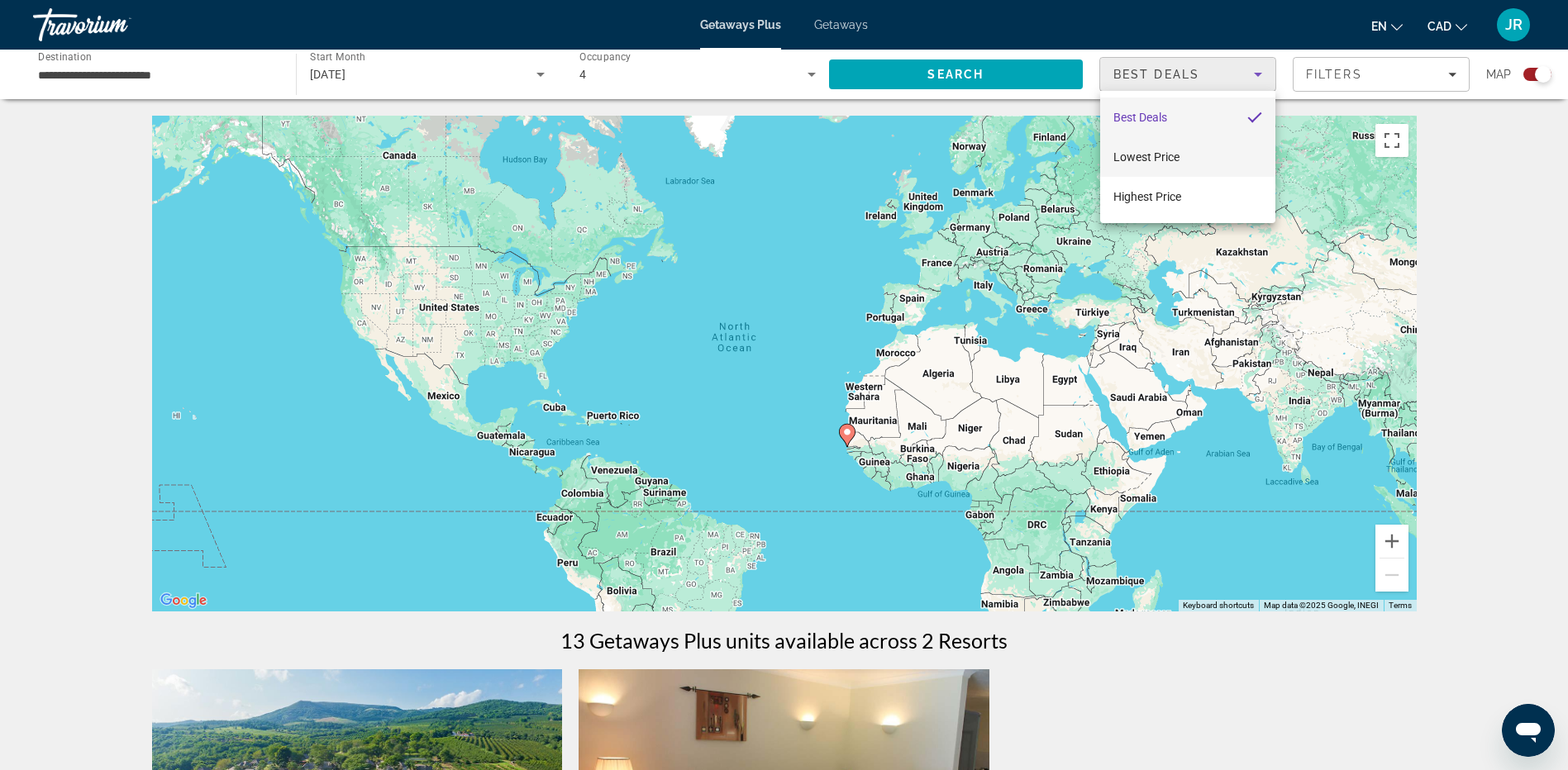
click at [1157, 152] on span "Lowest Price" at bounding box center [1146, 157] width 66 height 13
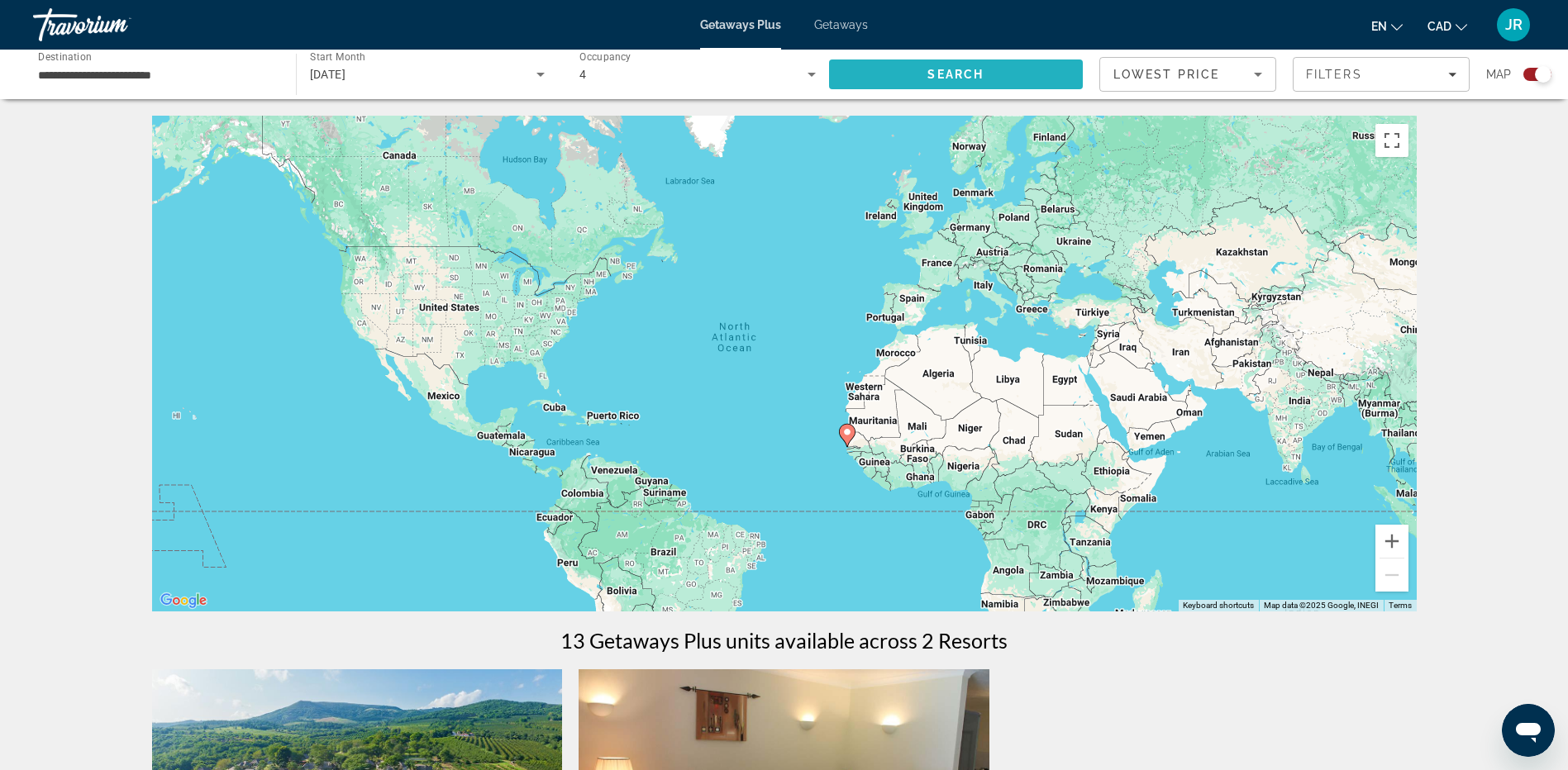
click at [1044, 82] on span "Search" at bounding box center [956, 74] width 255 height 39
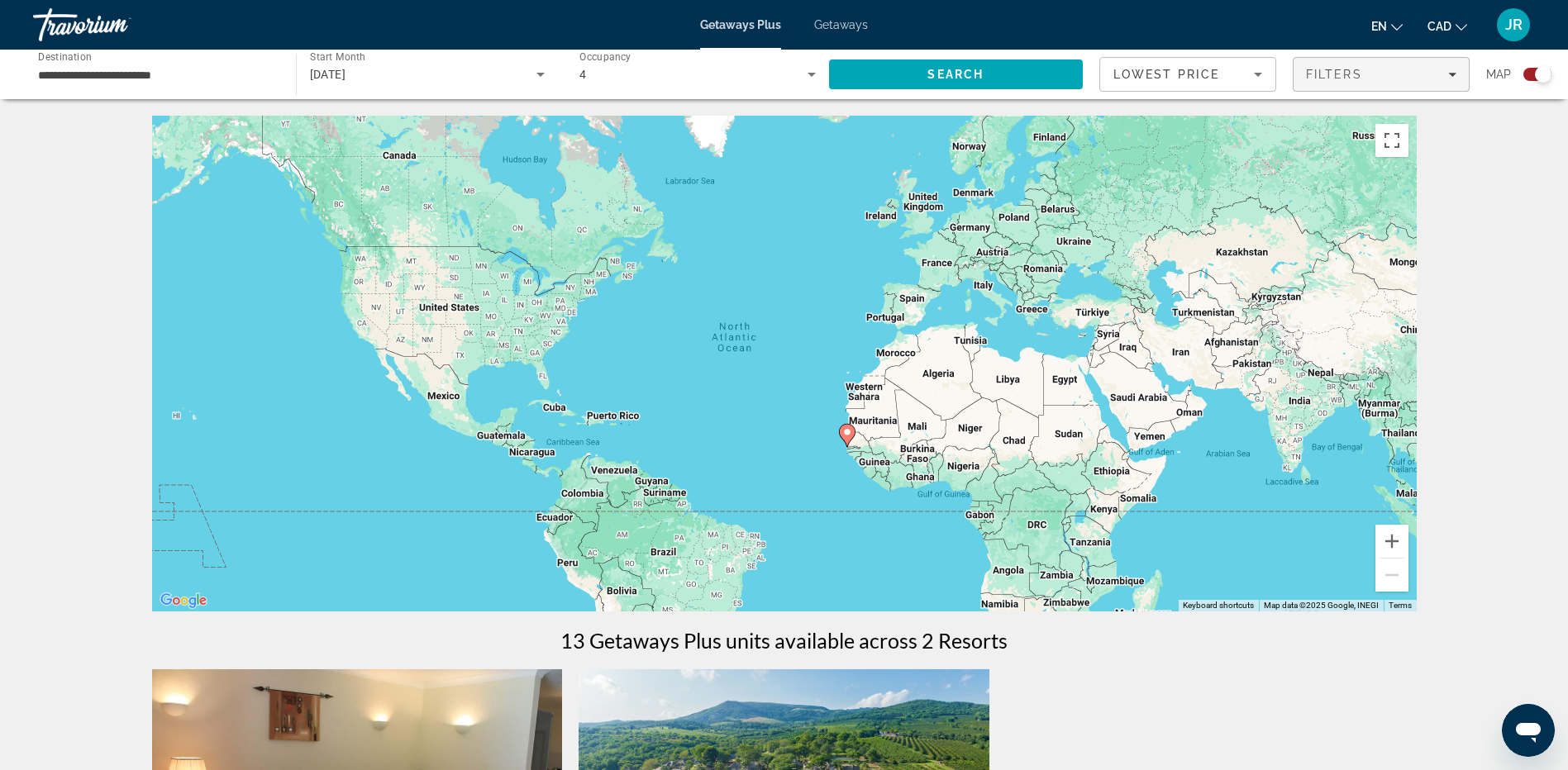
click at [1354, 74] on span "Filters" at bounding box center [1334, 74] width 56 height 13
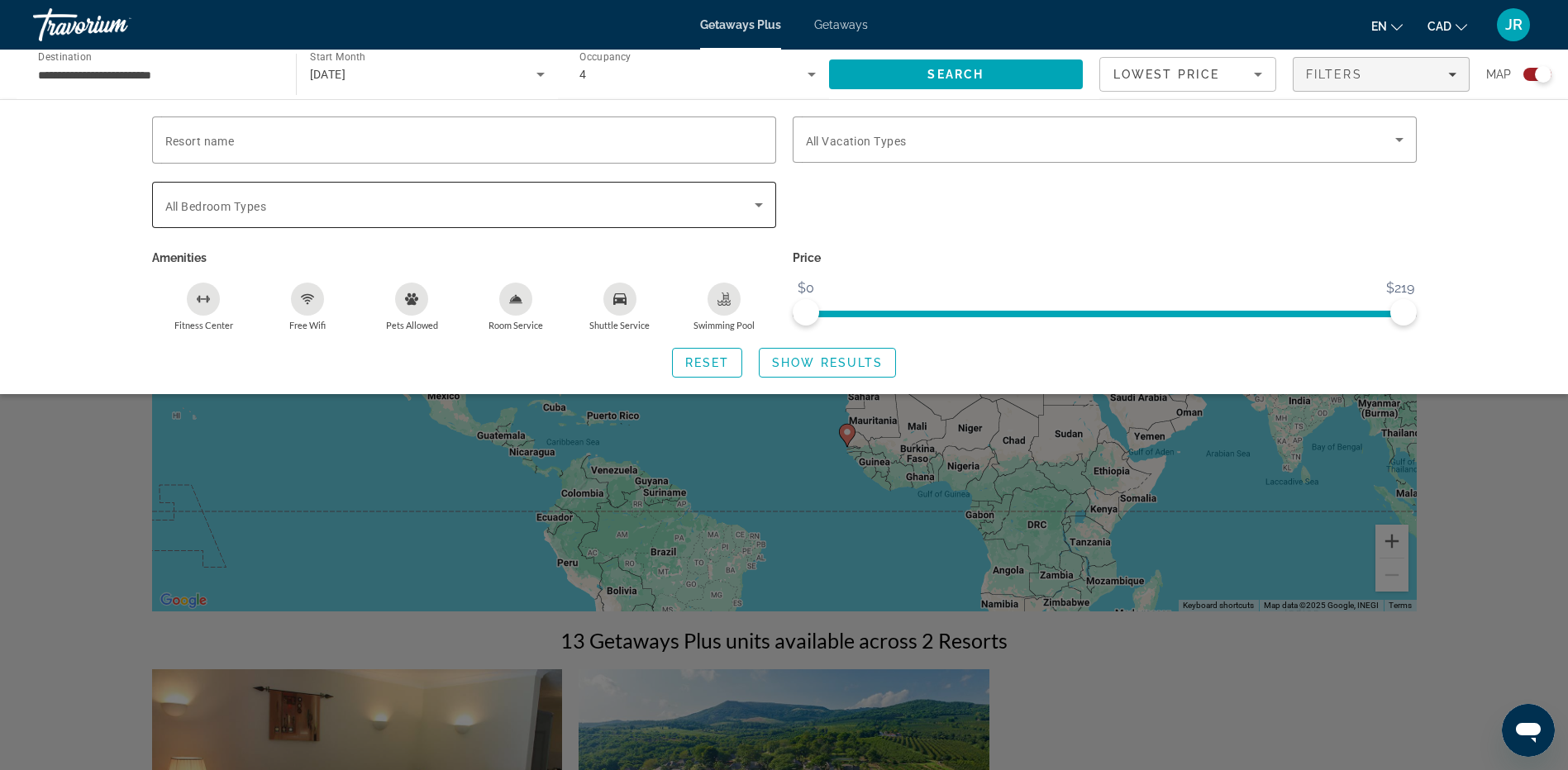
click at [633, 193] on div "Search widget" at bounding box center [464, 204] width 597 height 46
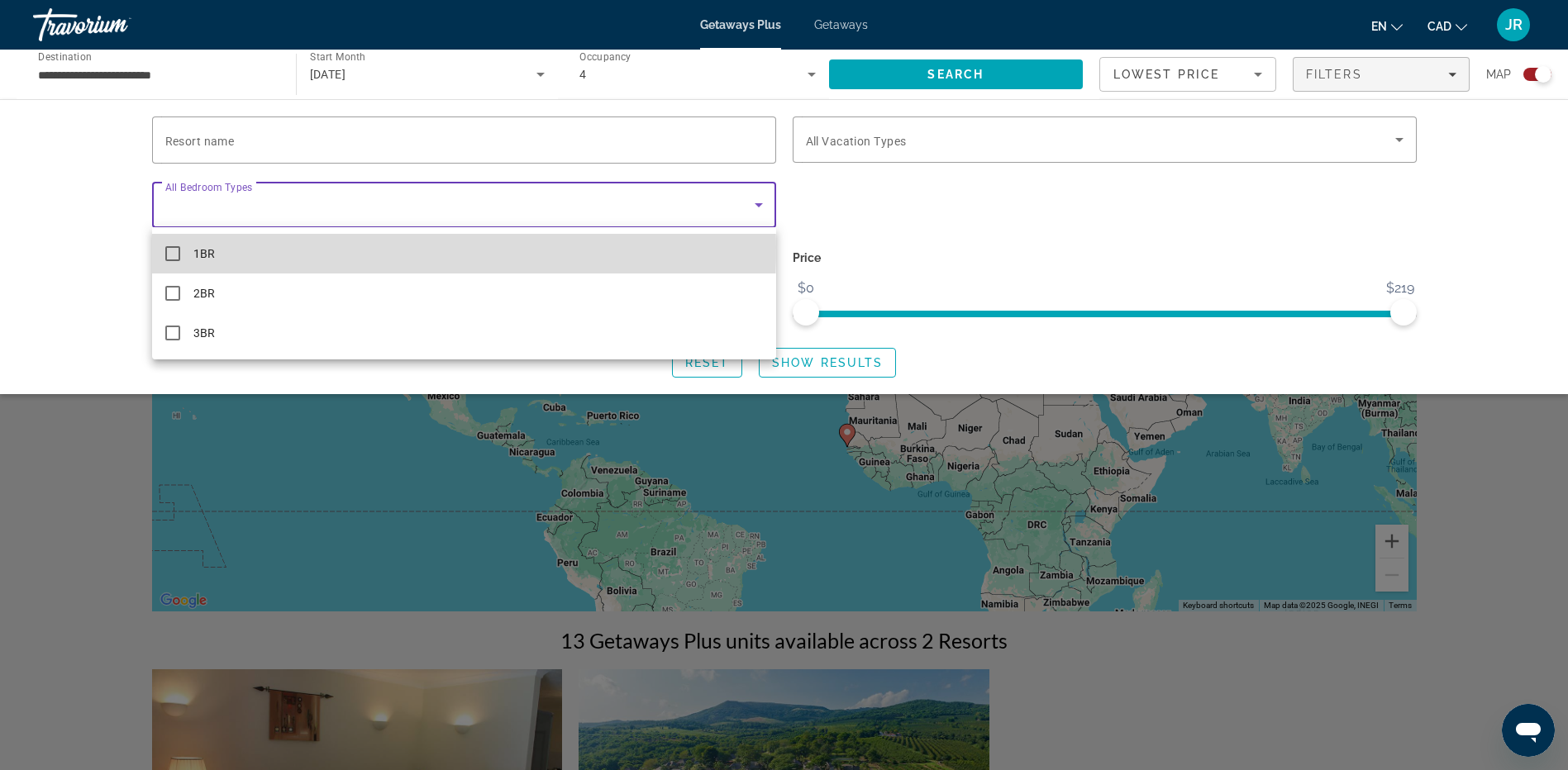
click at [172, 247] on mat-pseudo-checkbox at bounding box center [173, 254] width 15 height 15
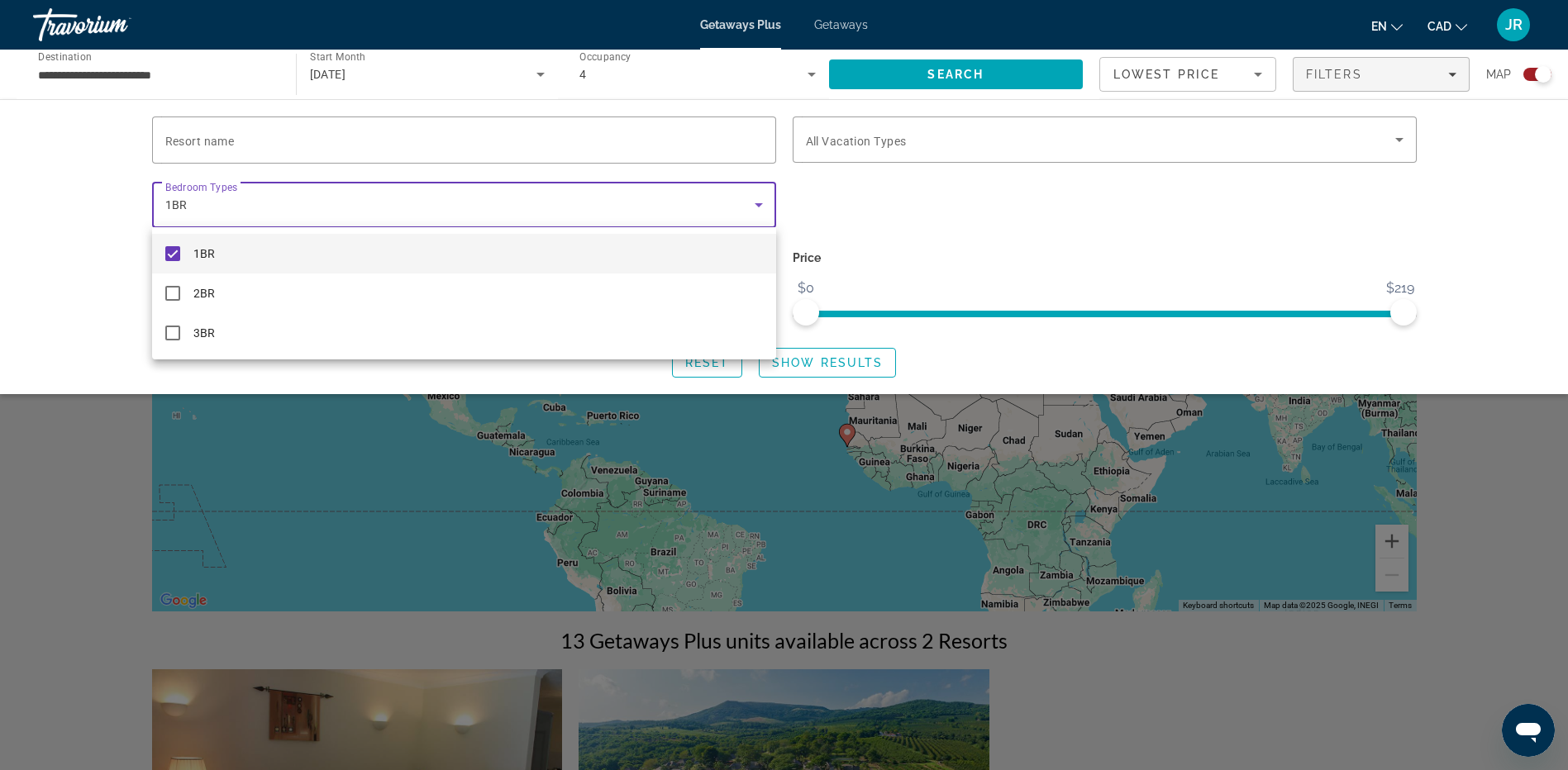
click at [715, 367] on div at bounding box center [784, 385] width 1568 height 770
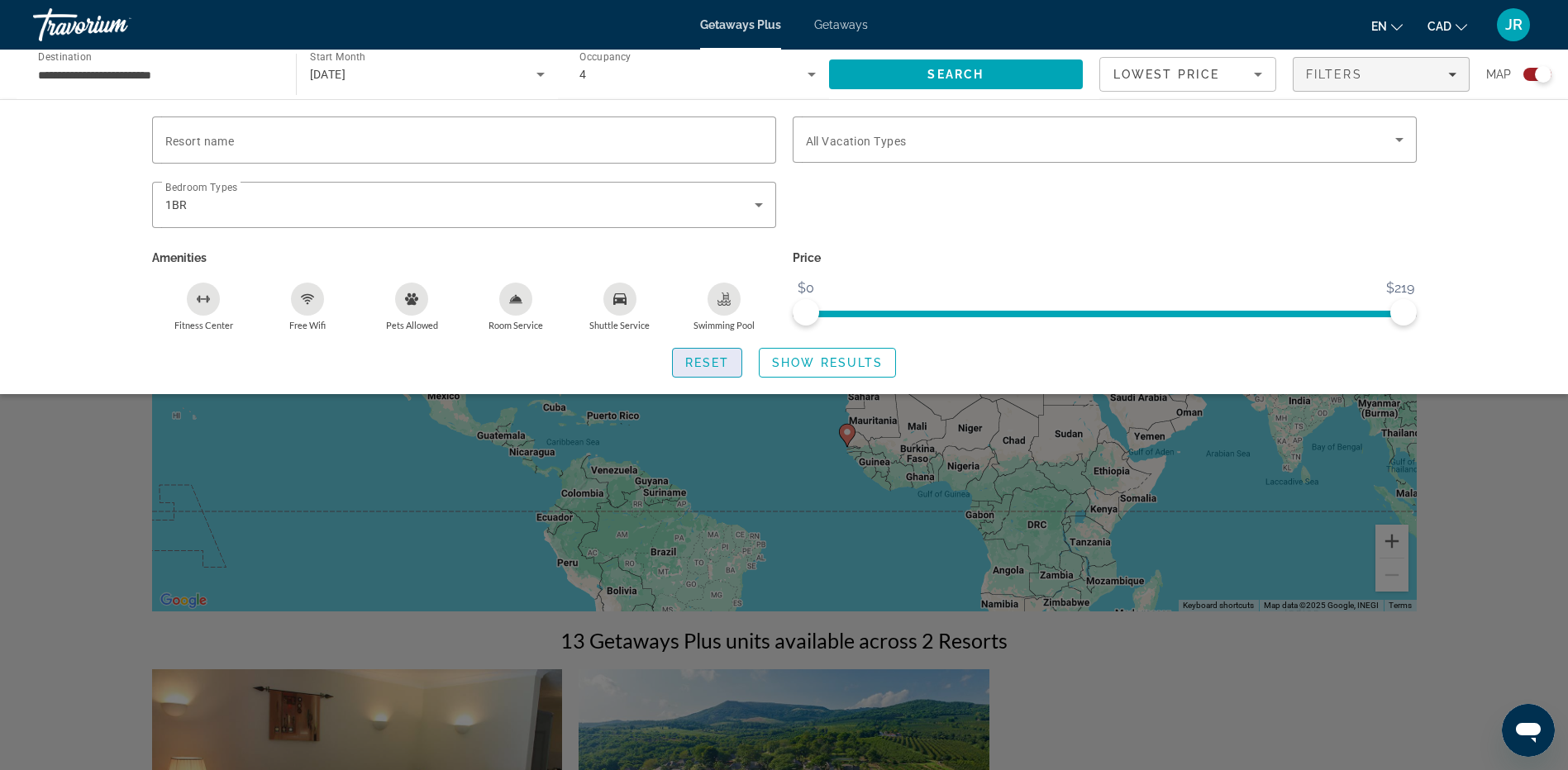
click at [715, 360] on span "Reset" at bounding box center [708, 362] width 45 height 13
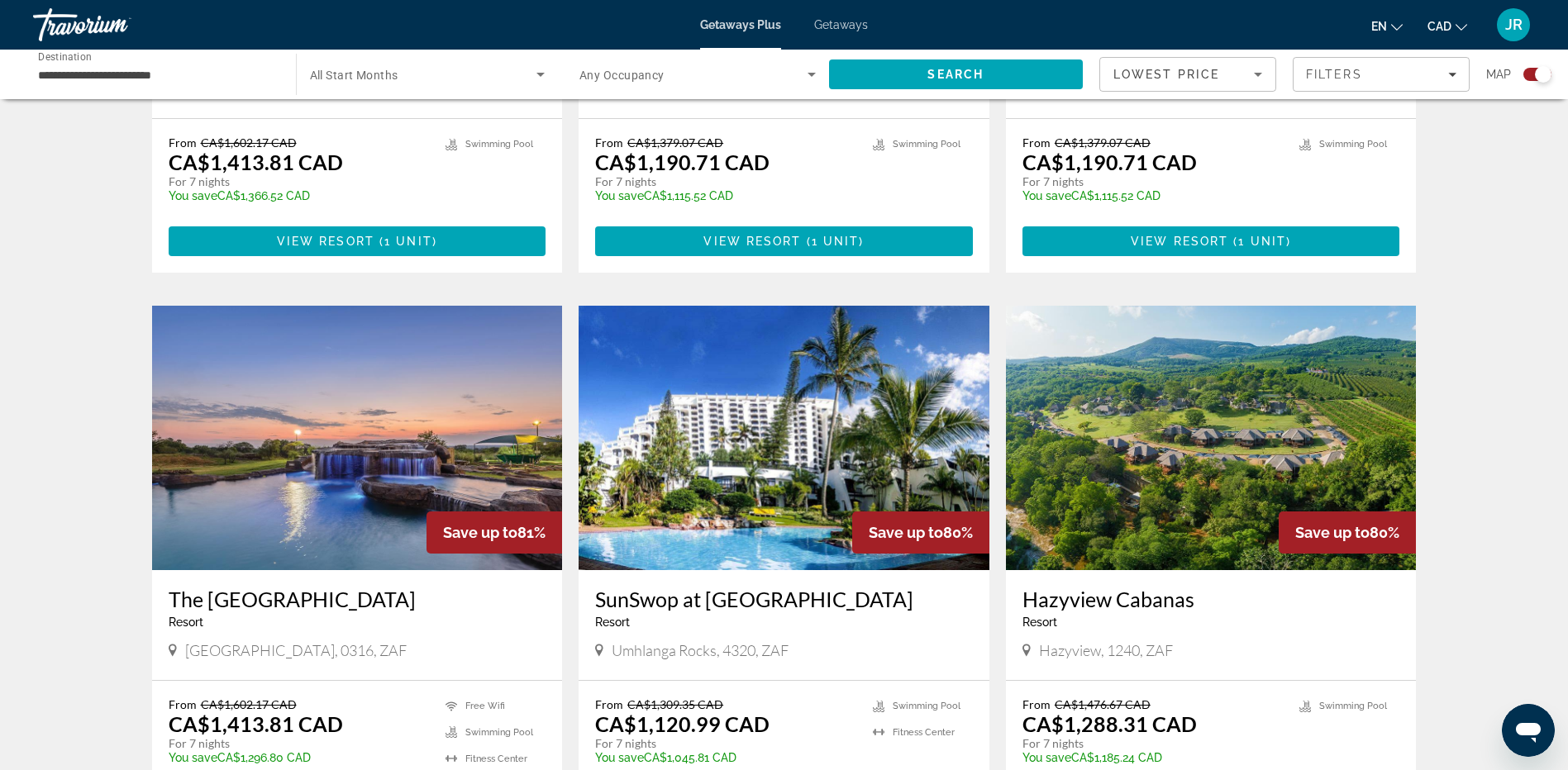
scroll to position [1569, 0]
